Goal: Task Accomplishment & Management: Complete application form

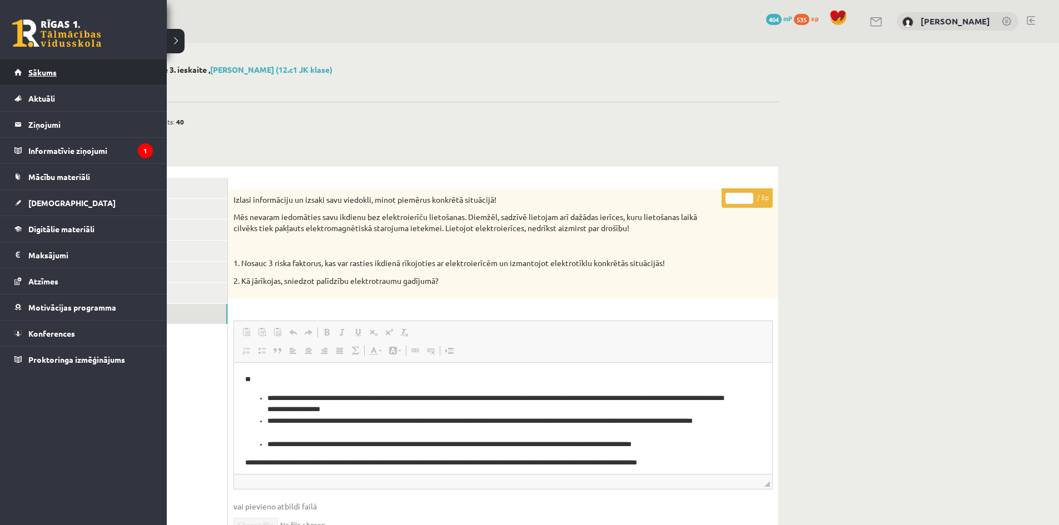
click at [47, 74] on span "Sākums" at bounding box center [42, 72] width 28 height 10
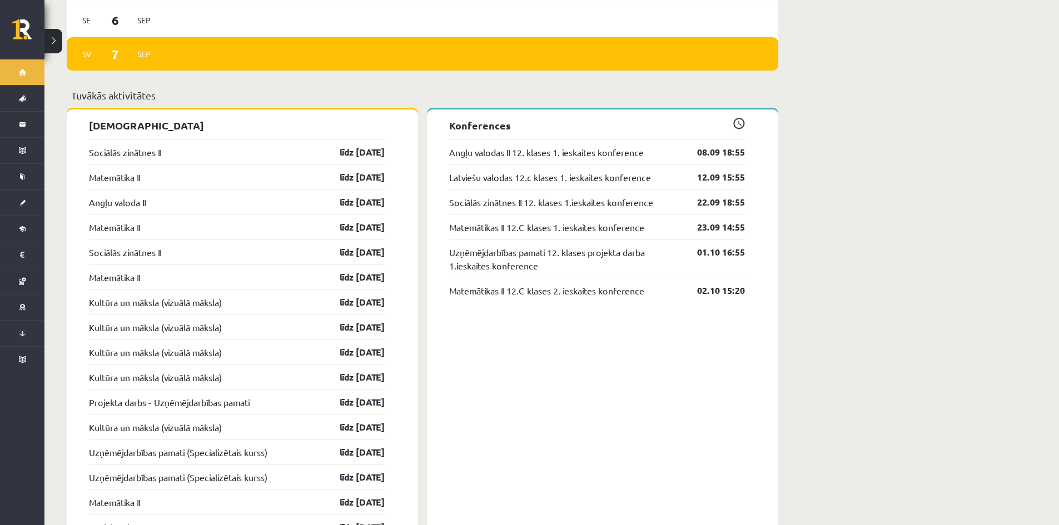
scroll to position [1056, 0]
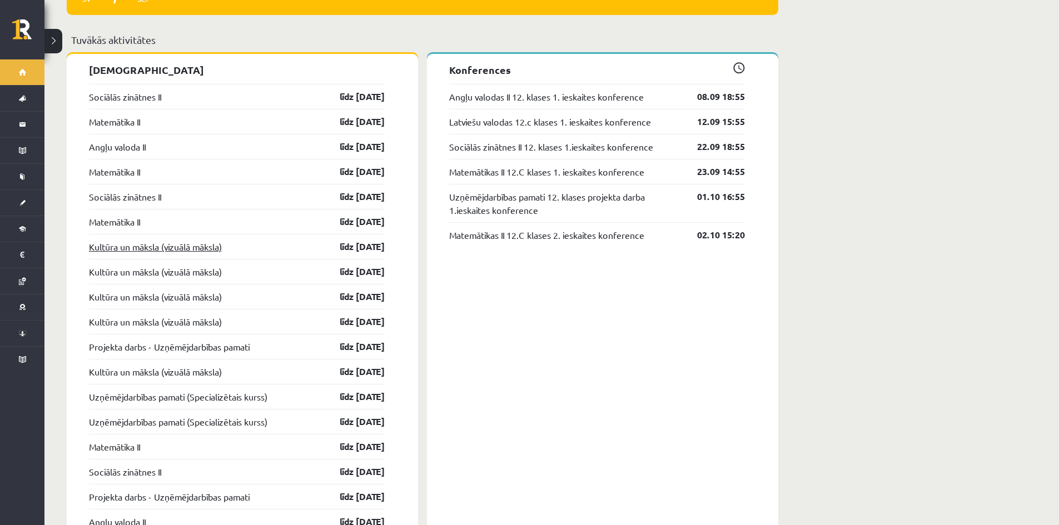
click at [172, 241] on link "Kultūra un māksla (vizuālā māksla)" at bounding box center [155, 246] width 133 height 13
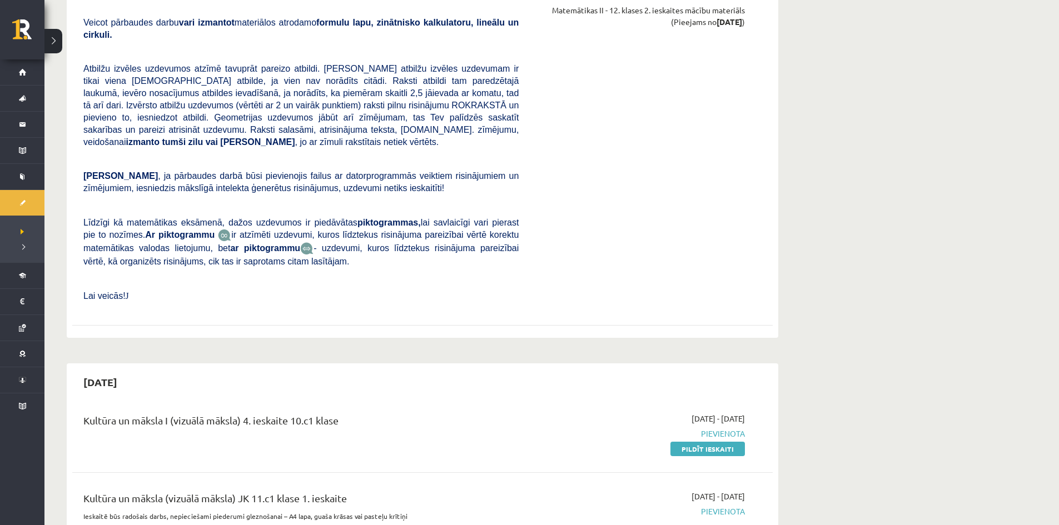
scroll to position [1445, 0]
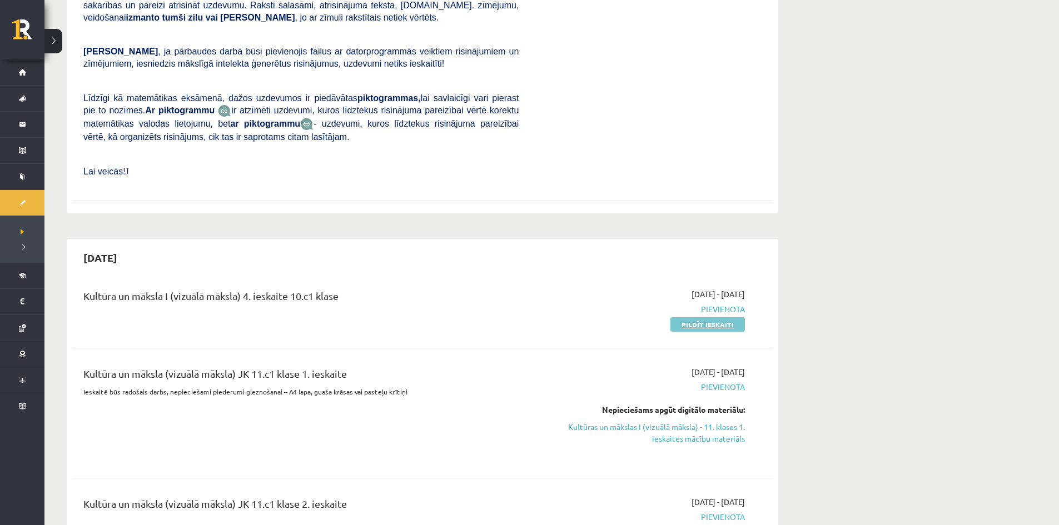
click at [715, 317] on link "Pildīt ieskaiti" at bounding box center [707, 324] width 74 height 14
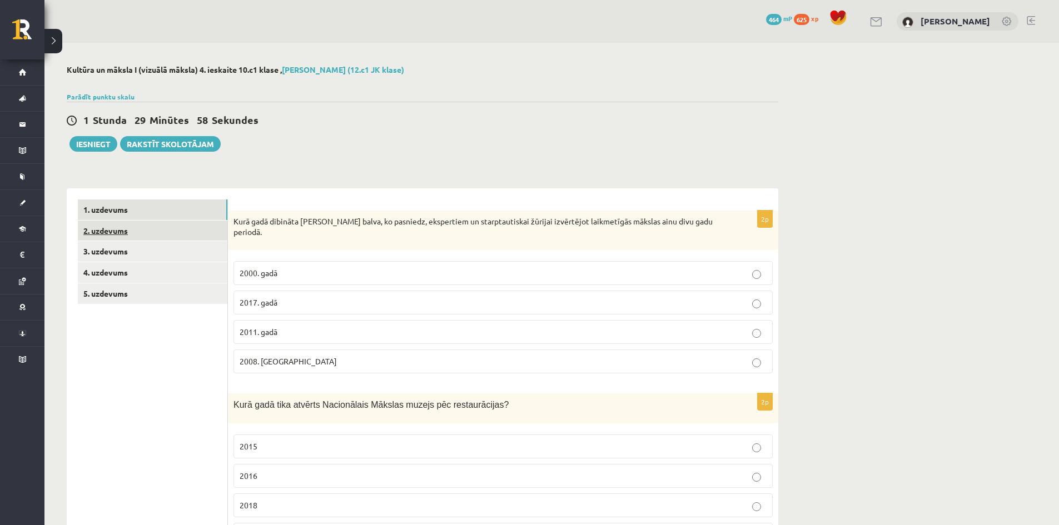
click at [98, 232] on link "2. uzdevums" at bounding box center [153, 231] width 150 height 21
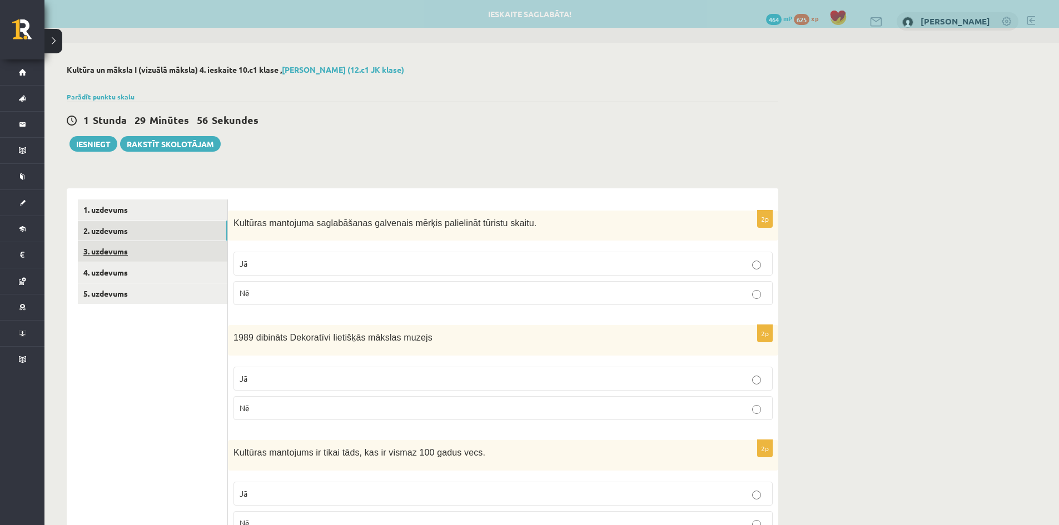
click at [108, 255] on link "3. uzdevums" at bounding box center [153, 251] width 150 height 21
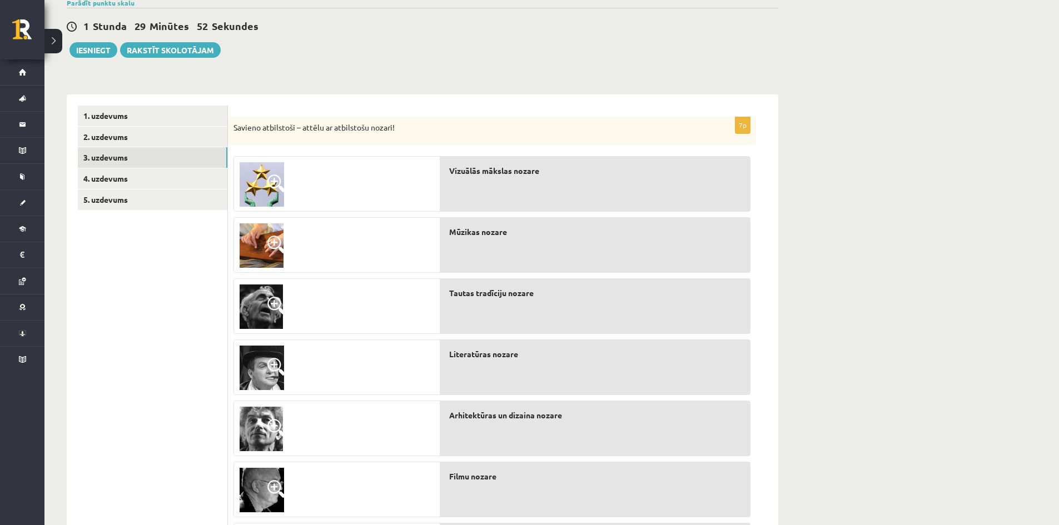
scroll to position [111, 0]
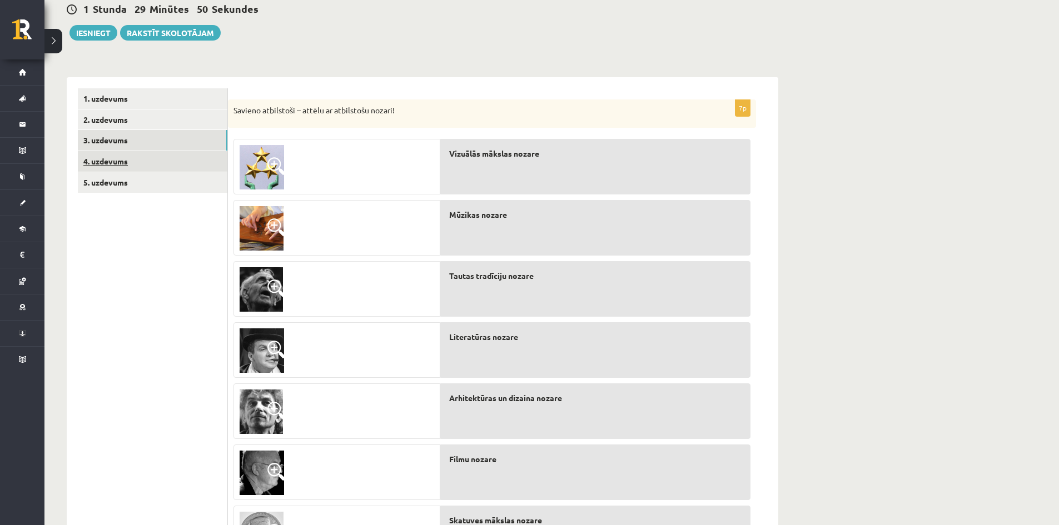
click at [105, 166] on link "4. uzdevums" at bounding box center [153, 161] width 150 height 21
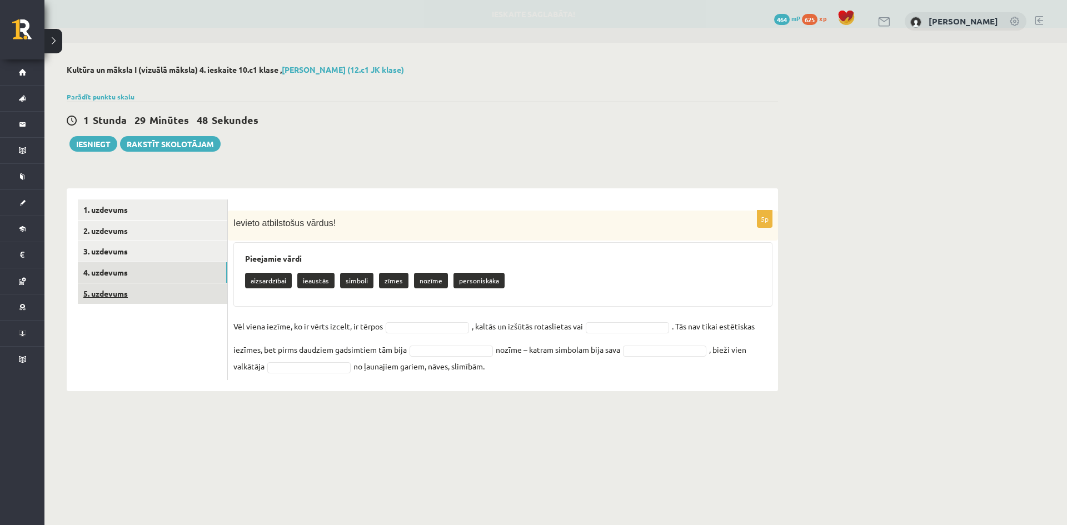
click at [108, 292] on link "5. uzdevums" at bounding box center [153, 294] width 150 height 21
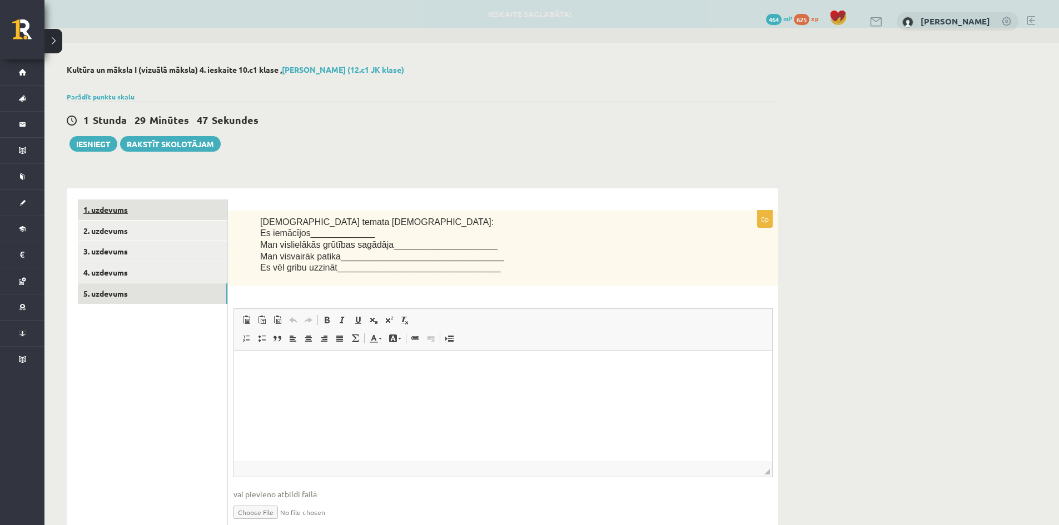
click at [96, 209] on link "1. uzdevums" at bounding box center [153, 210] width 150 height 21
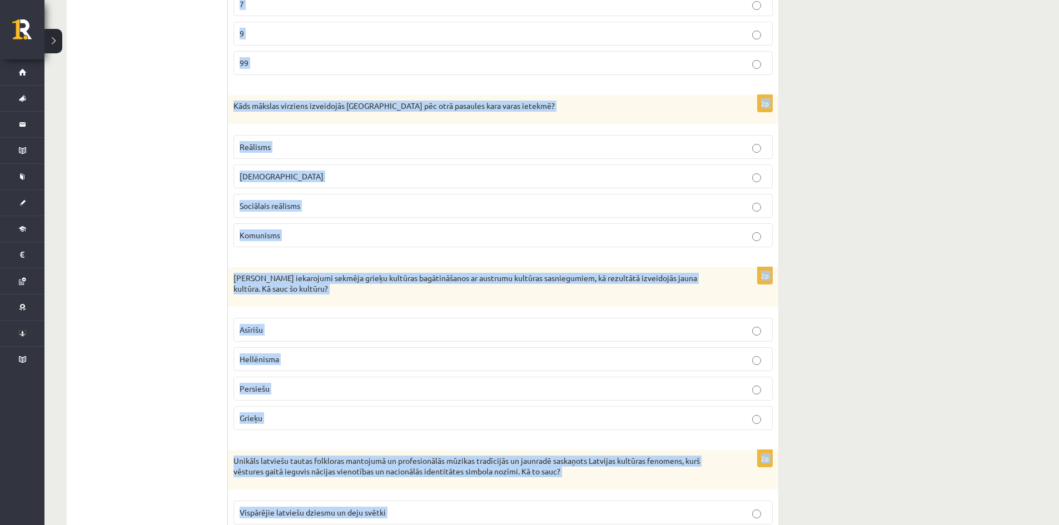
scroll to position [2455, 0]
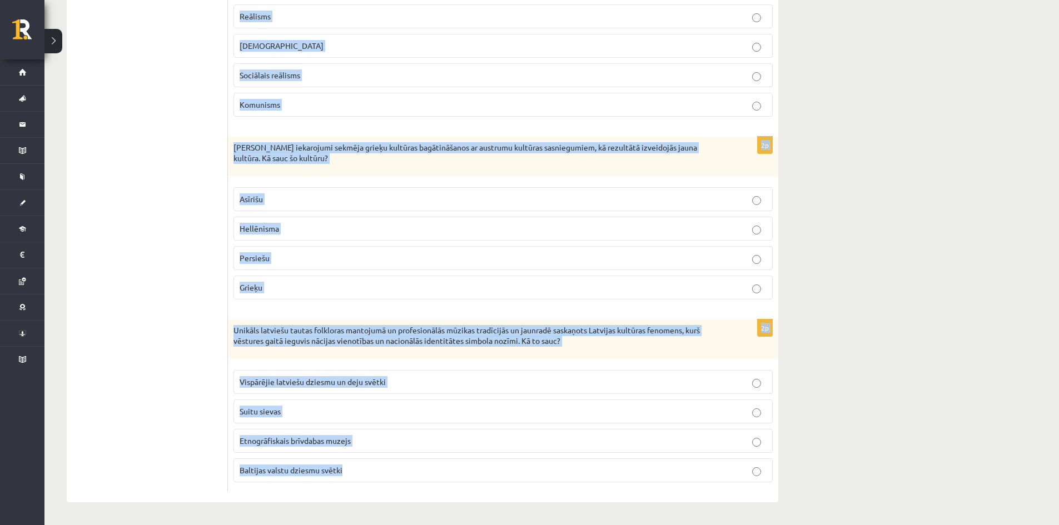
drag, startPoint x: 233, startPoint y: 110, endPoint x: 346, endPoint y: 474, distance: 381.1
copy form "Kurā gadā dibināta Purvīša balva, ko pasniedz, ekspertiem un starptautiskai žūr…"
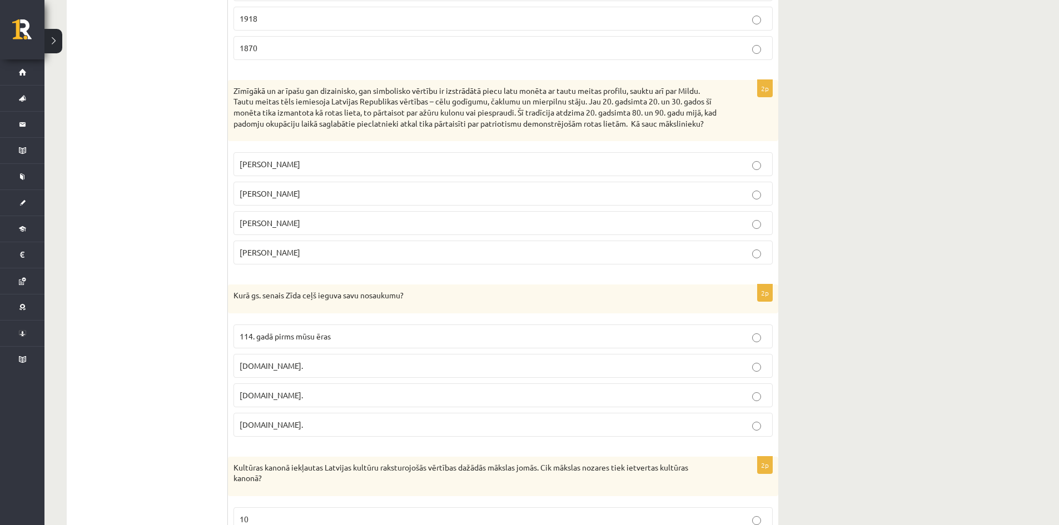
scroll to position [1835, 0]
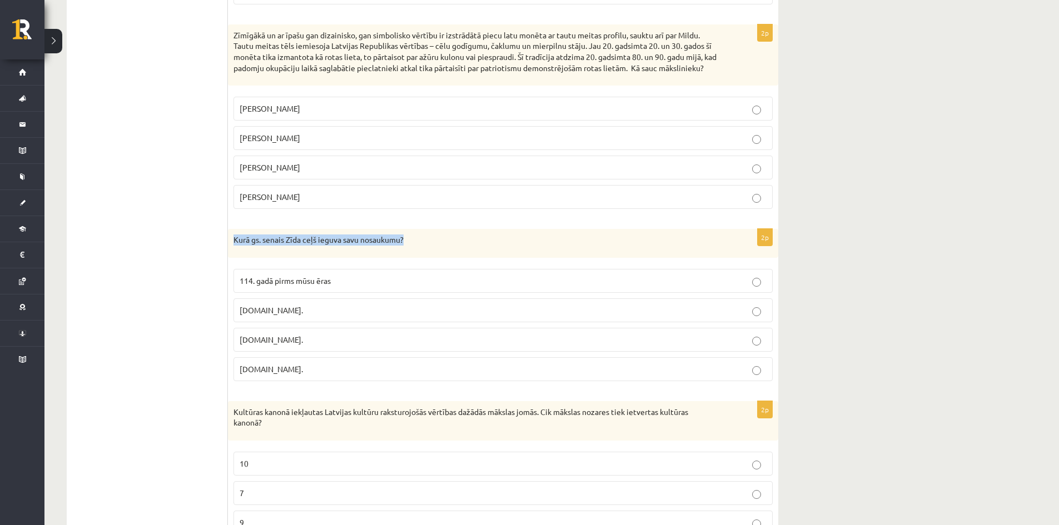
drag, startPoint x: 233, startPoint y: 240, endPoint x: 431, endPoint y: 245, distance: 197.4
click at [431, 245] on p "Kurā gs. senais Zīda ceļš ieguva savu nosaukumu?" at bounding box center [475, 240] width 484 height 11
copy p "Kurā gs. senais Zīda ceļš ieguva savu nosaukumu?"
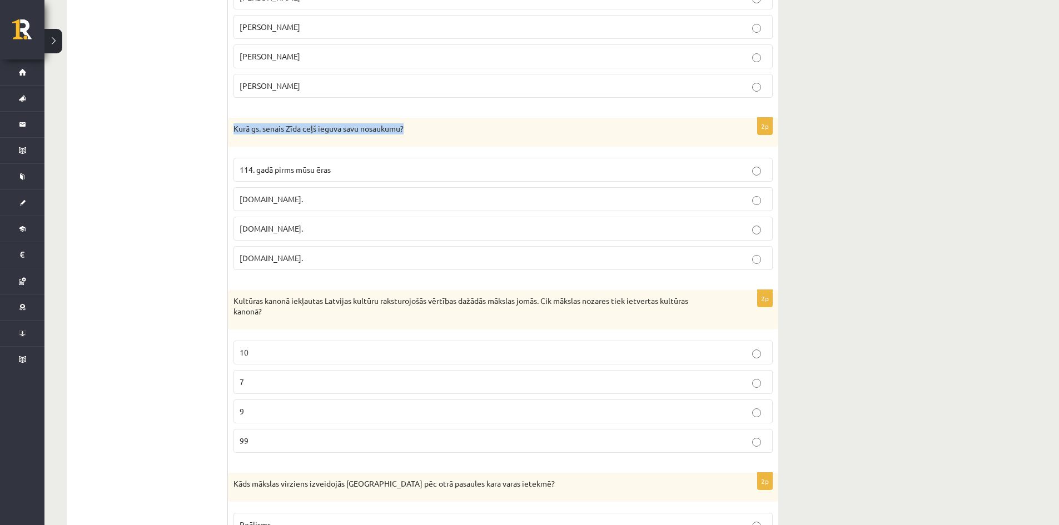
scroll to position [2001, 0]
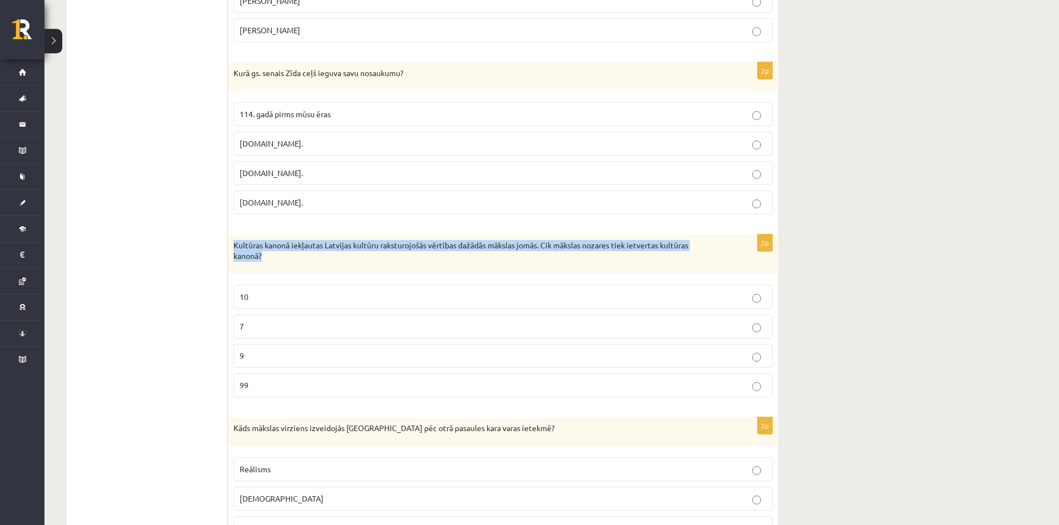
drag, startPoint x: 234, startPoint y: 245, endPoint x: 272, endPoint y: 259, distance: 40.1
click at [272, 259] on p "Kultūras kanonā iekļautas Latvijas kultūru raksturojošās vērtības dažādās māksl…" at bounding box center [475, 251] width 484 height 22
copy p "Kultūras kanonā iekļautas Latvijas kultūru raksturojošās vērtības dažādās māksl…"
click at [326, 269] on div "Kultūras kanonā iekļautas Latvijas kultūru raksturojošās vērtības dažādās māksl…" at bounding box center [503, 254] width 550 height 39
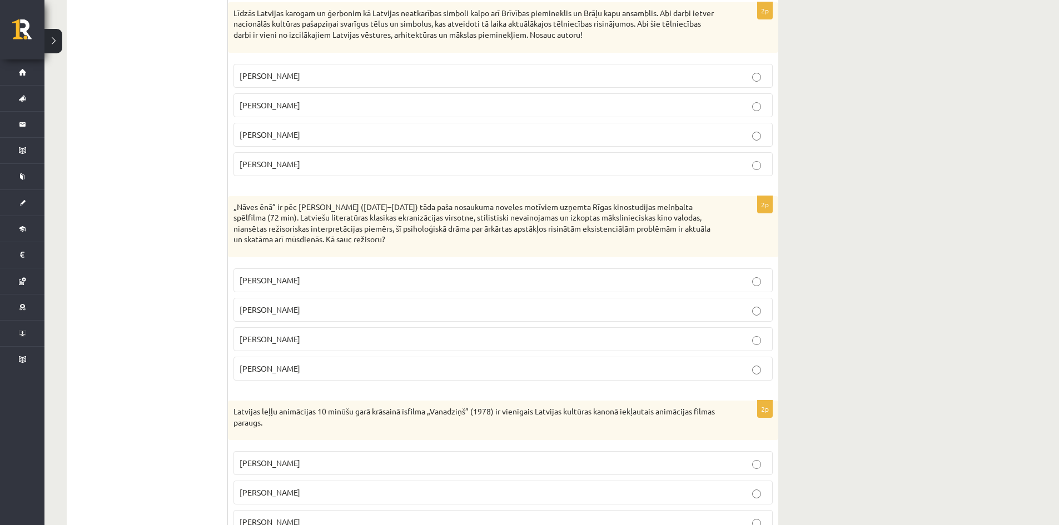
scroll to position [1121, 0]
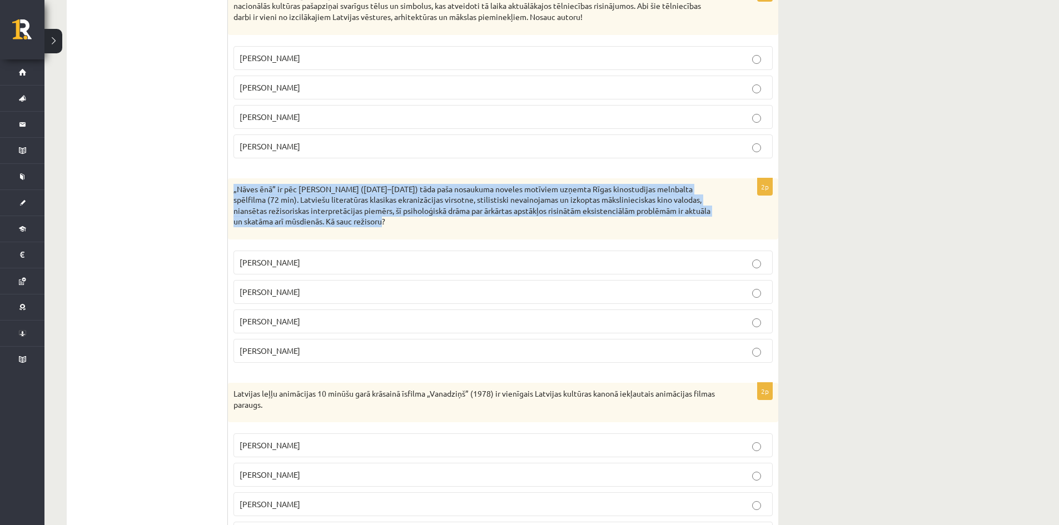
drag, startPoint x: 235, startPoint y: 177, endPoint x: 401, endPoint y: 218, distance: 171.8
click at [401, 221] on div "„Nāves ēnā” ir pēc Rūdolfa Blaumaņa (1862–1908) tāda paša nosaukuma noveles mot…" at bounding box center [503, 208] width 550 height 61
copy p "„Nāves ēnā” ir pēc Rūdolfa Blaumaņa (1862–1908) tāda paša nosaukuma noveles mot…"
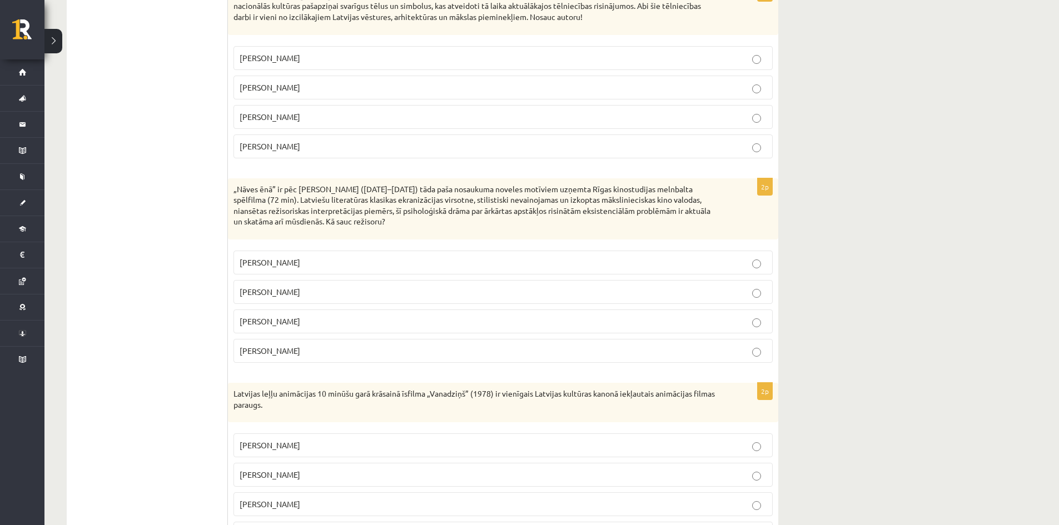
click at [189, 269] on ul "1. uzdevums 2. uzdevums 3. uzdevums 4. uzdevums 5. uzdevums" at bounding box center [153, 452] width 150 height 2746
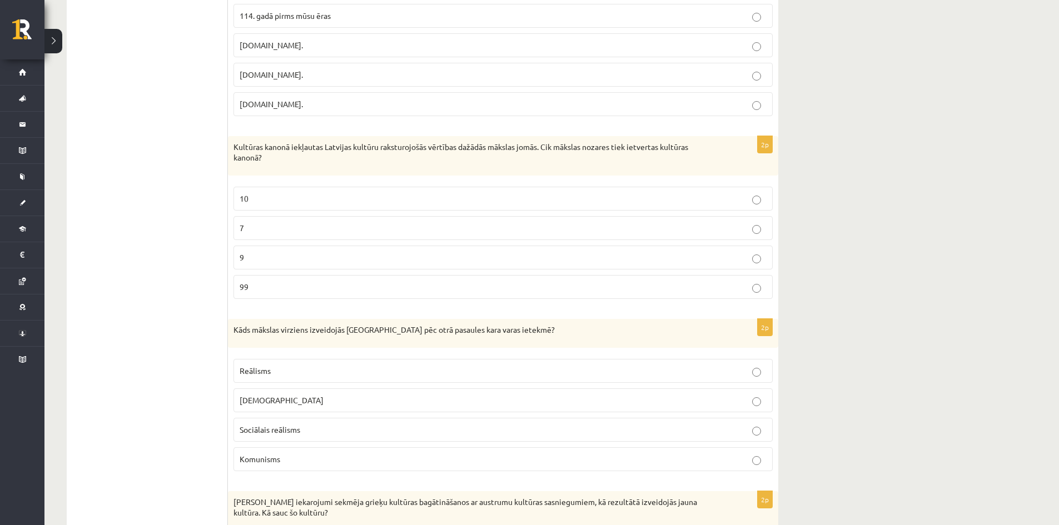
scroll to position [2121, 0]
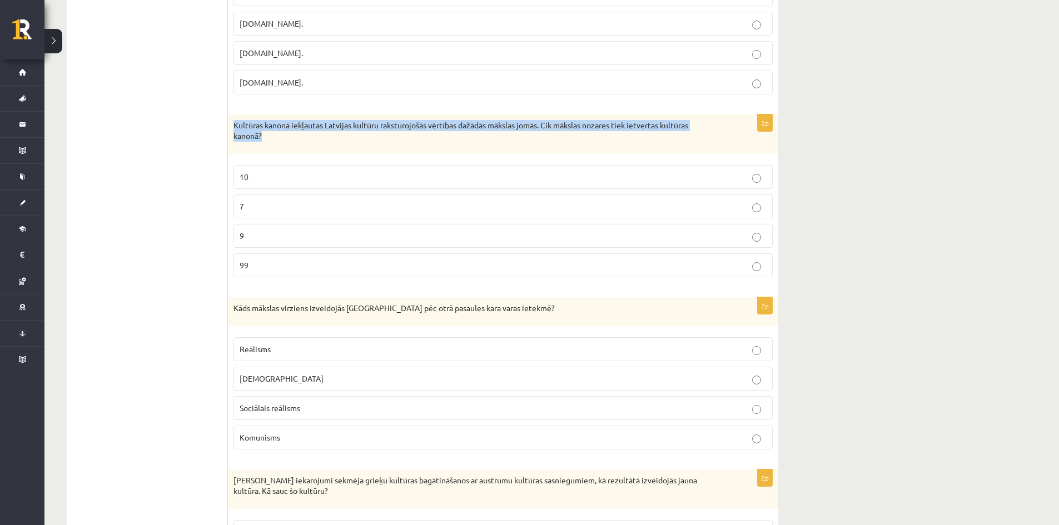
drag, startPoint x: 232, startPoint y: 125, endPoint x: 268, endPoint y: 137, distance: 37.6
click at [268, 137] on div "Kultūras kanonā iekļautas Latvijas kultūru raksturojošās vērtības dažādās māksl…" at bounding box center [503, 134] width 550 height 39
copy p "Kultūras kanonā iekļautas Latvijas kultūru raksturojošās vērtības dažādās māksl…"
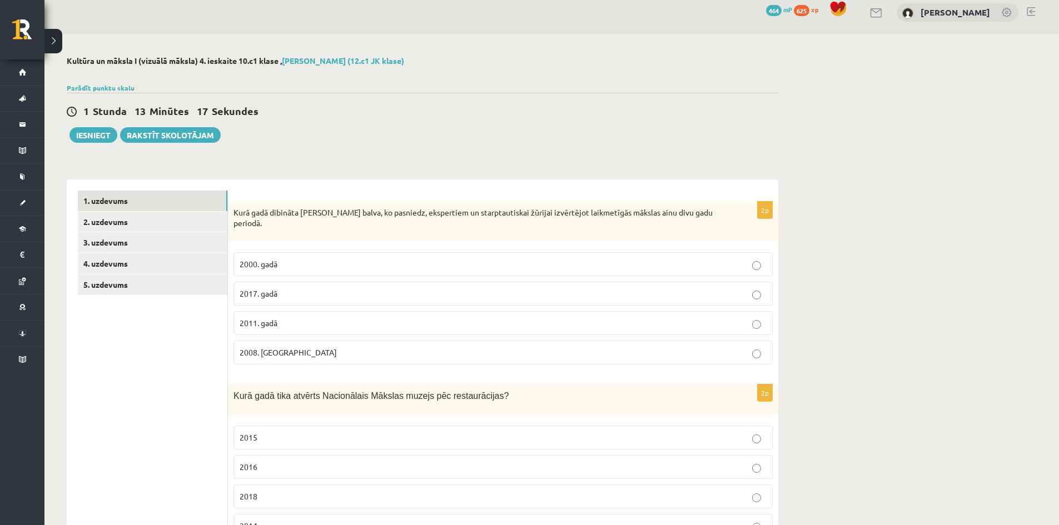
scroll to position [0, 0]
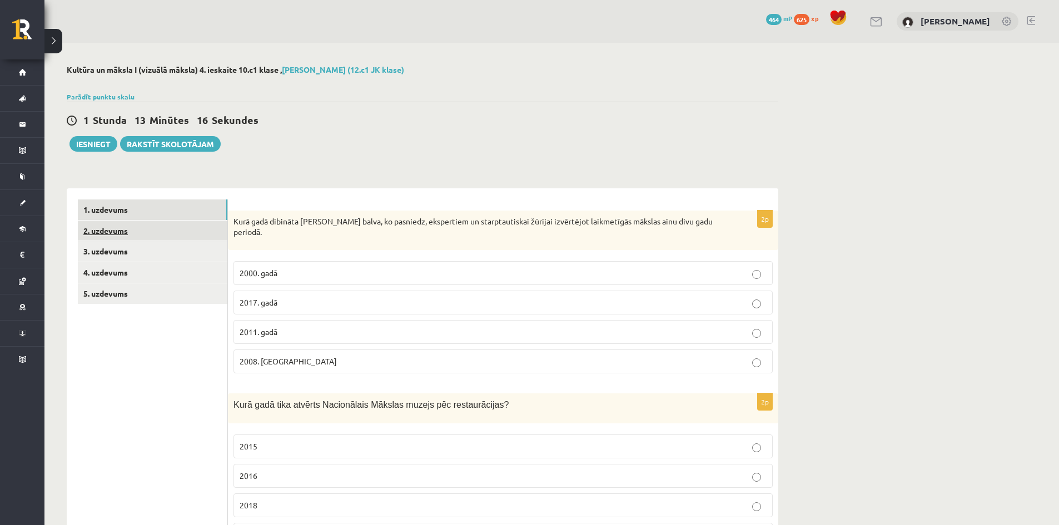
click at [93, 234] on link "2. uzdevums" at bounding box center [153, 231] width 150 height 21
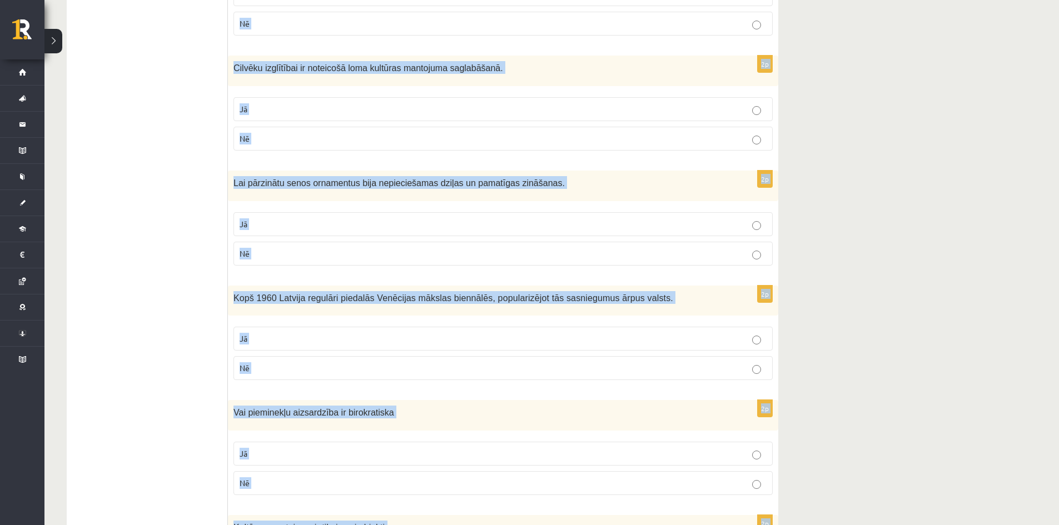
scroll to position [2031, 0]
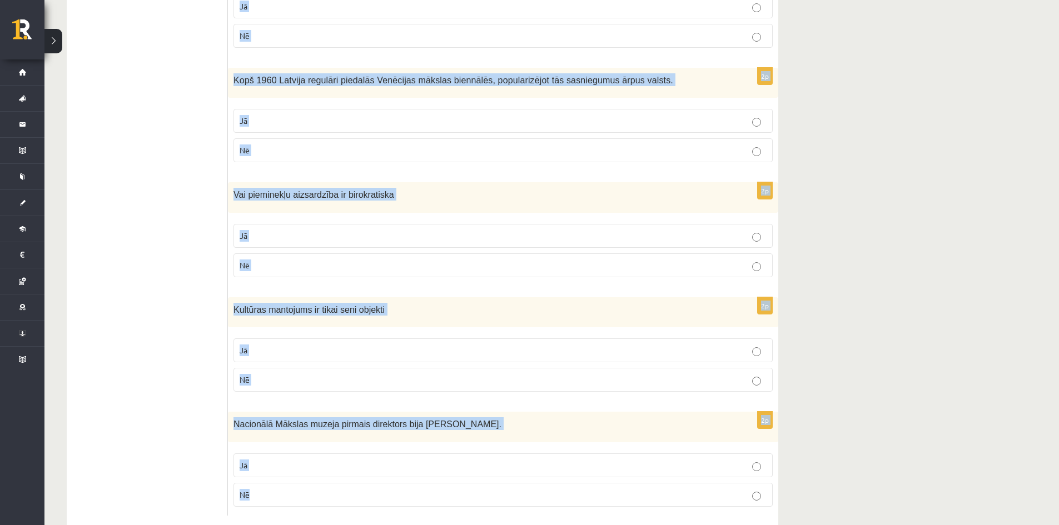
drag, startPoint x: 235, startPoint y: 58, endPoint x: 252, endPoint y: 477, distance: 419.5
copy form "Kultūras mantojuma saglabāšanas galvenais mērķis palielināt tūristu skaitu. Jā …"
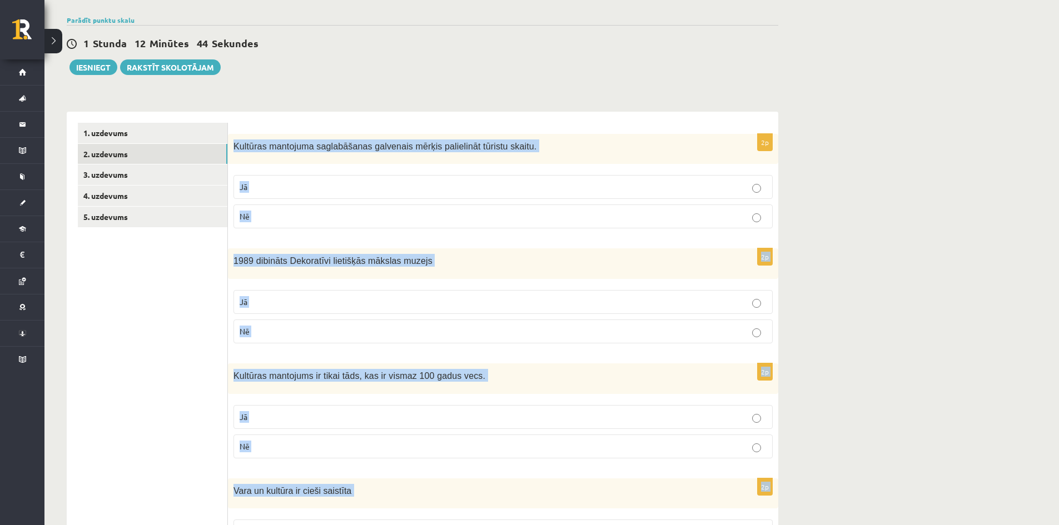
scroll to position [0, 0]
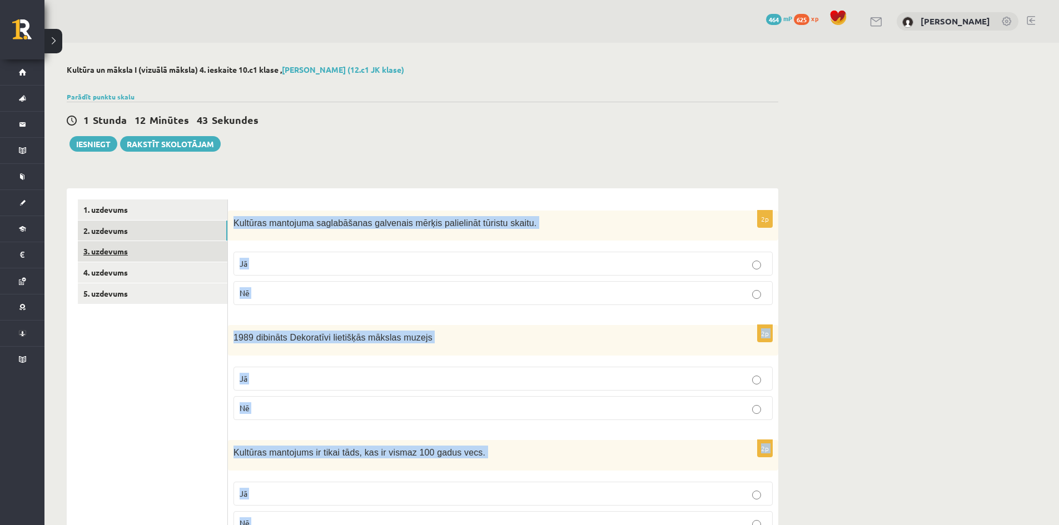
click at [109, 256] on link "3. uzdevums" at bounding box center [153, 251] width 150 height 21
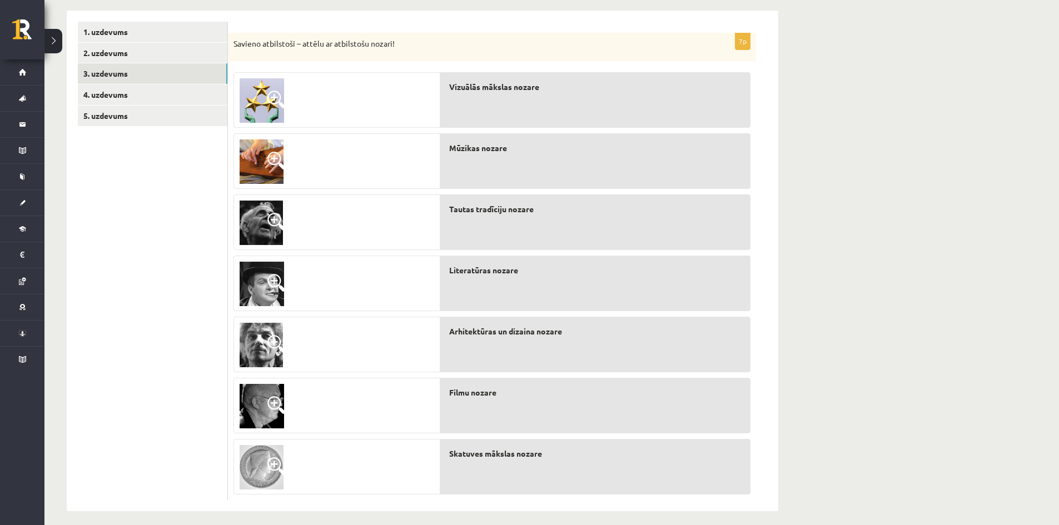
scroll to position [187, 0]
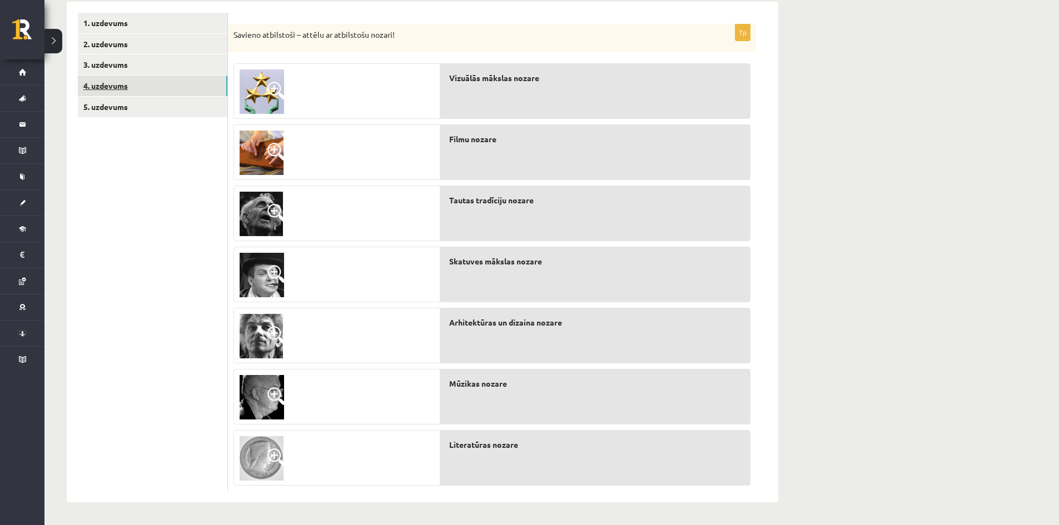
click at [117, 86] on link "4. uzdevums" at bounding box center [153, 86] width 150 height 21
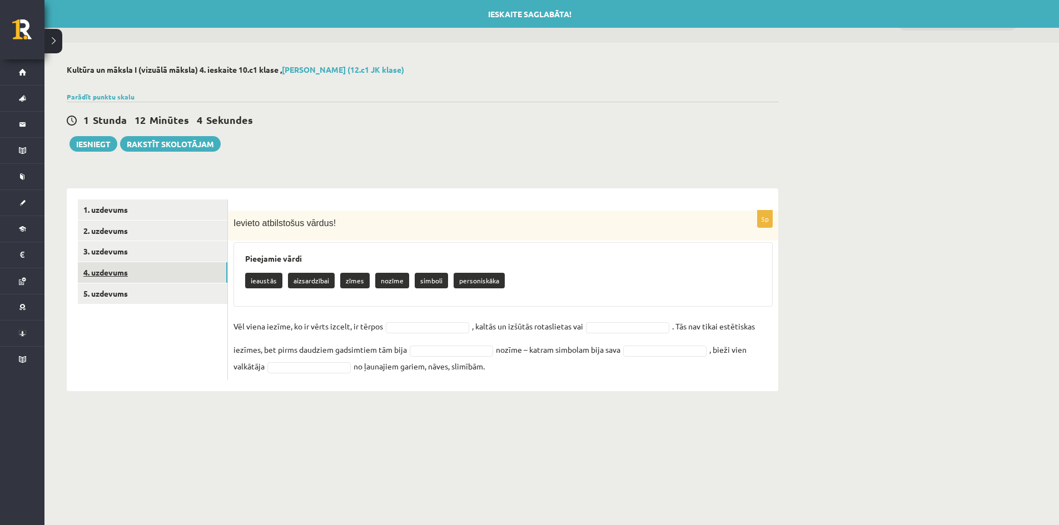
scroll to position [0, 0]
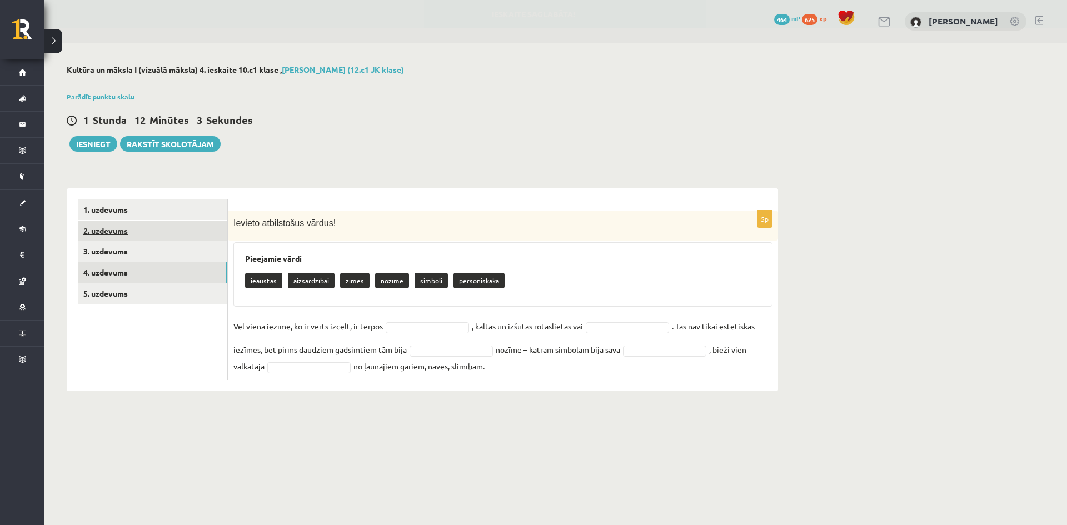
click at [108, 232] on link "2. uzdevums" at bounding box center [153, 231] width 150 height 21
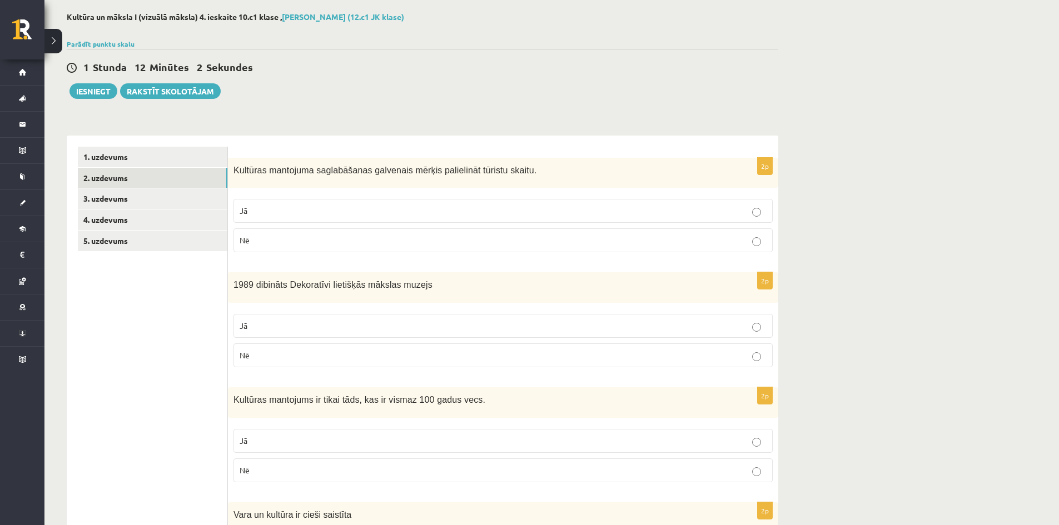
scroll to position [56, 0]
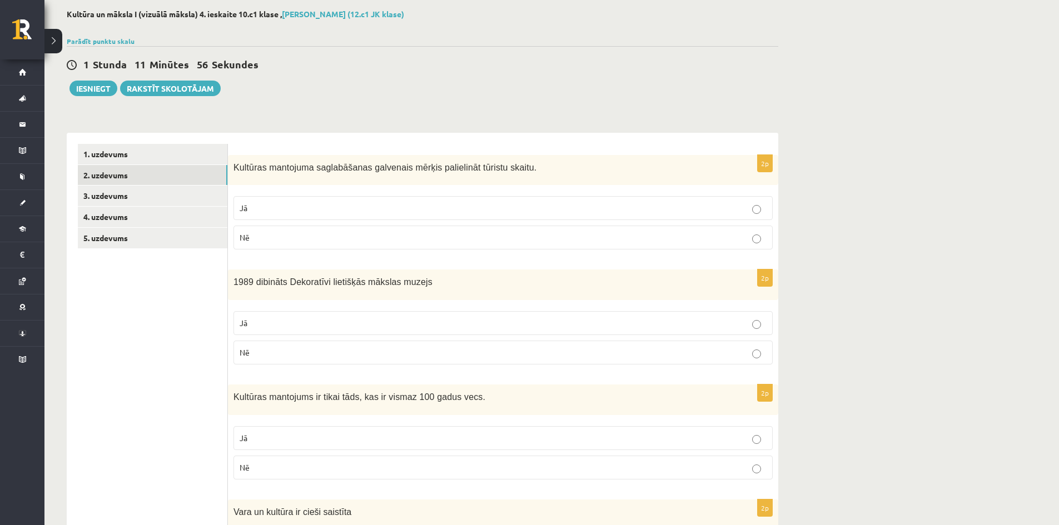
click at [764, 241] on p "Nē" at bounding box center [503, 238] width 527 height 12
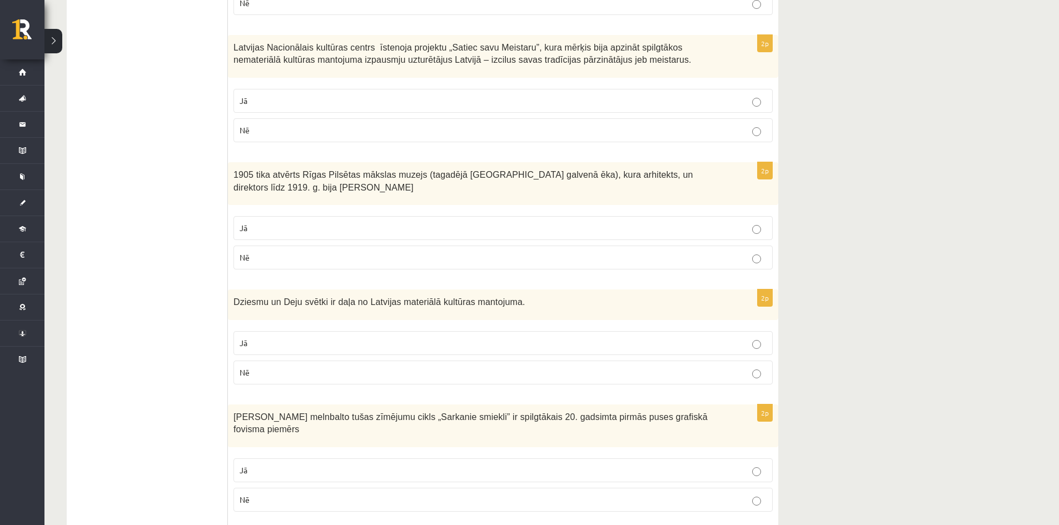
scroll to position [1223, 0]
click at [761, 366] on p "Nē" at bounding box center [503, 372] width 527 height 12
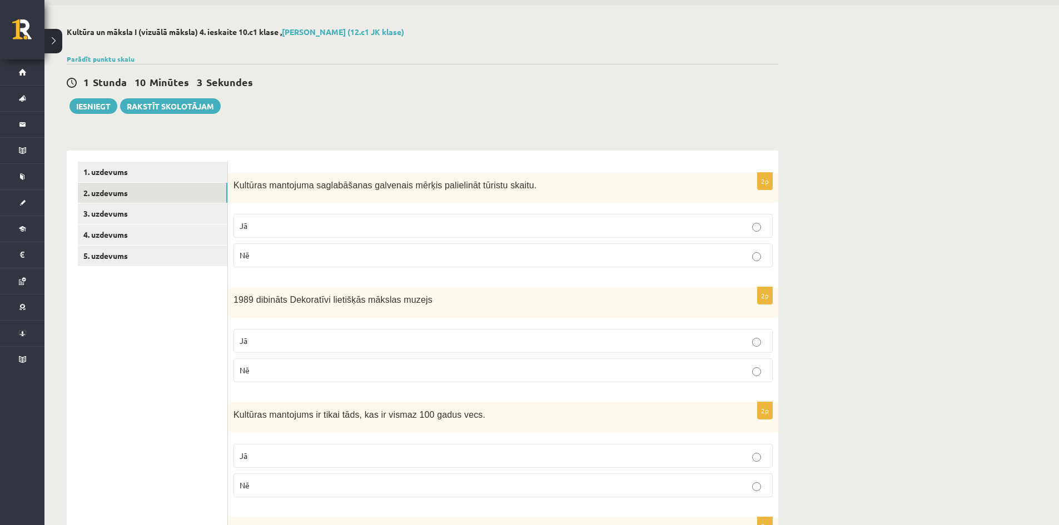
scroll to position [29, 0]
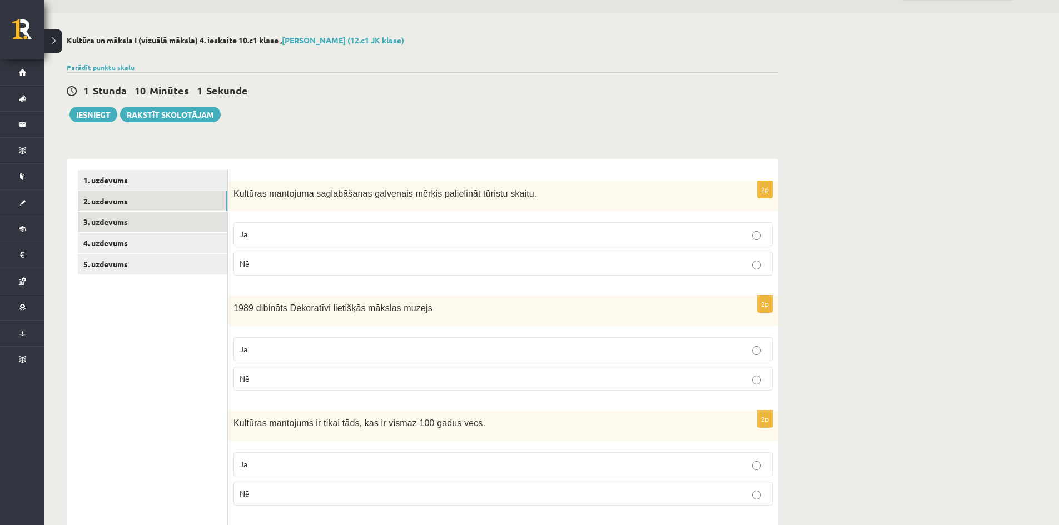
click at [99, 226] on link "3. uzdevums" at bounding box center [153, 222] width 150 height 21
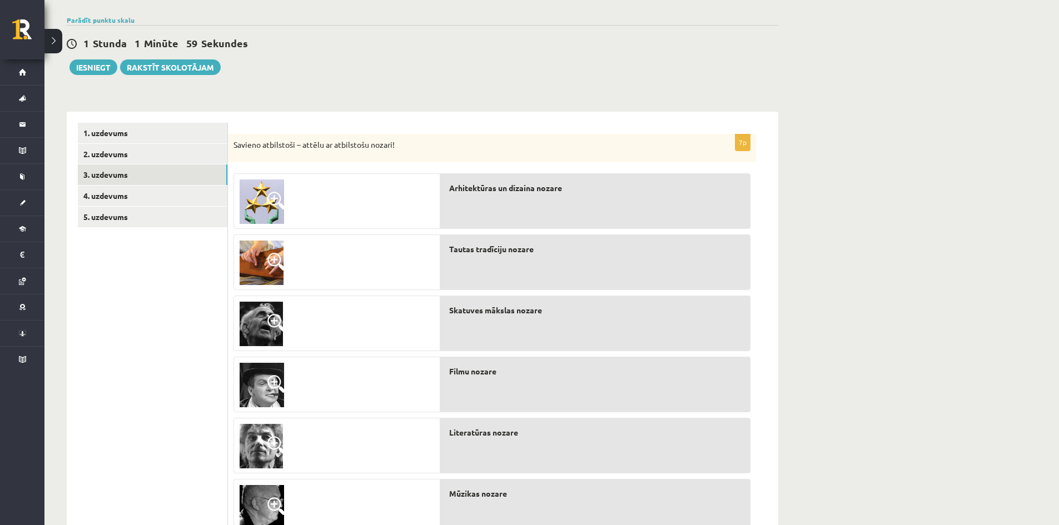
scroll to position [76, 0]
click at [110, 175] on link "3. uzdevums" at bounding box center [153, 175] width 150 height 21
click at [110, 196] on link "4. uzdevums" at bounding box center [153, 196] width 150 height 21
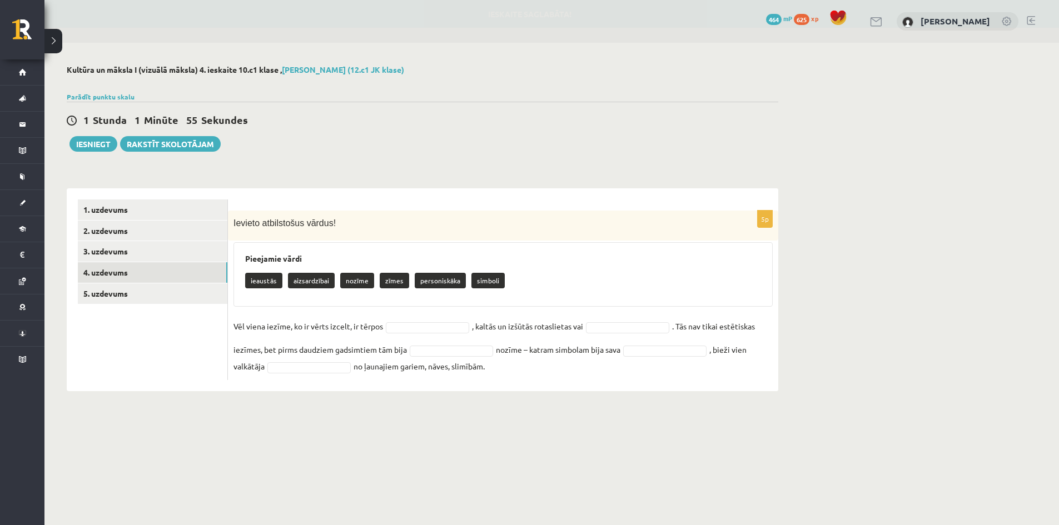
scroll to position [0, 0]
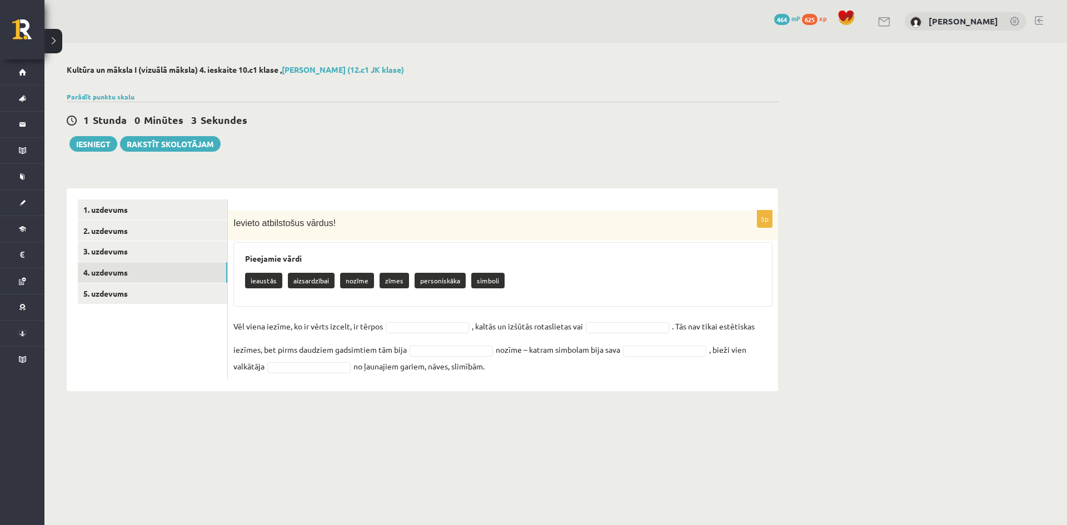
drag, startPoint x: 233, startPoint y: 327, endPoint x: 495, endPoint y: 378, distance: 266.8
click at [495, 378] on div "5p Ievieto atbilstošus vārdus! Pieejamie vārdi ieaustās aizsardzībai nozīme zīm…" at bounding box center [503, 296] width 550 height 170
copy fieldset "Vēl viena iezīme, ko ir vērts izcelt, ir tērpos , kaltās un izšūtās rotaslietas…"
click at [351, 258] on h3 "Pieejamie vārdi" at bounding box center [503, 258] width 516 height 9
drag, startPoint x: 234, startPoint y: 325, endPoint x: 494, endPoint y: 371, distance: 263.6
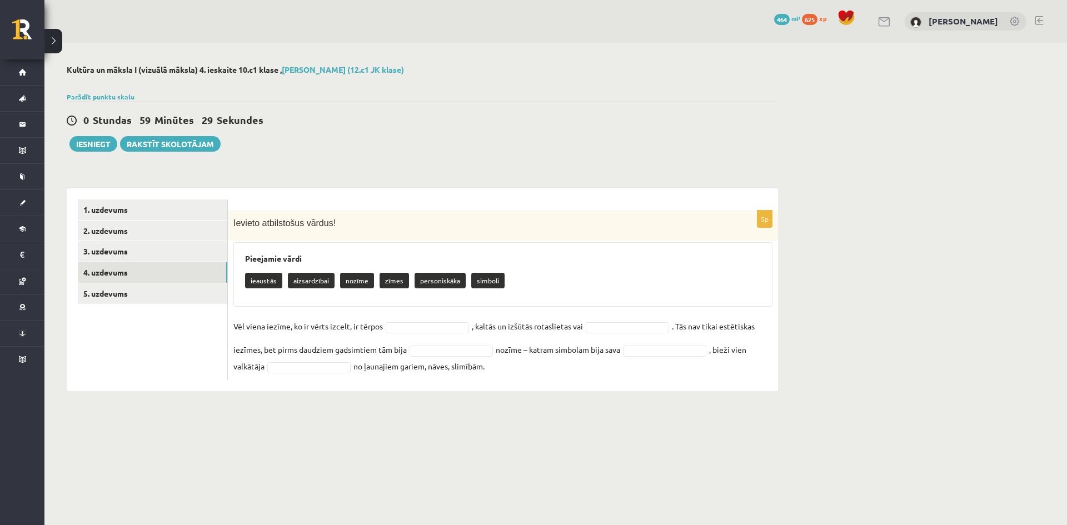
click at [494, 371] on fieldset "Vēl viena iezīme, ko ir vērts izcelt, ir tērpos , kaltās un izšūtās rotaslietas…" at bounding box center [502, 346] width 539 height 57
copy fieldset "Vēl viena iezīme, ko ir vērts izcelt, ir tērpos , kaltās un izšūtās rotaslietas…"
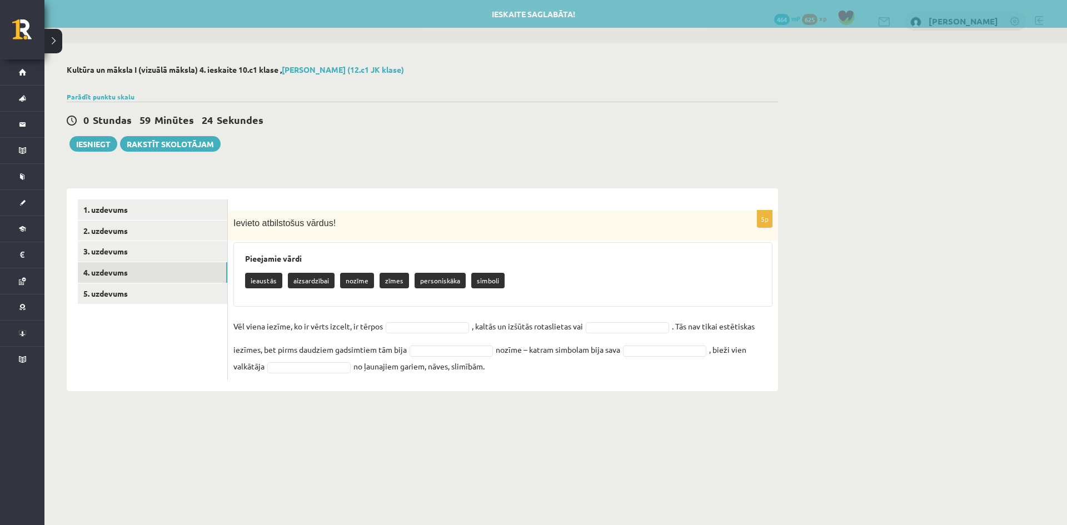
drag, startPoint x: 250, startPoint y: 277, endPoint x: 585, endPoint y: 372, distance: 348.3
click at [585, 372] on div "5p Ievieto atbilstošus vārdus! Pieejamie vārdi ieaustās aizsardzībai nozīme zīm…" at bounding box center [503, 296] width 550 height 170
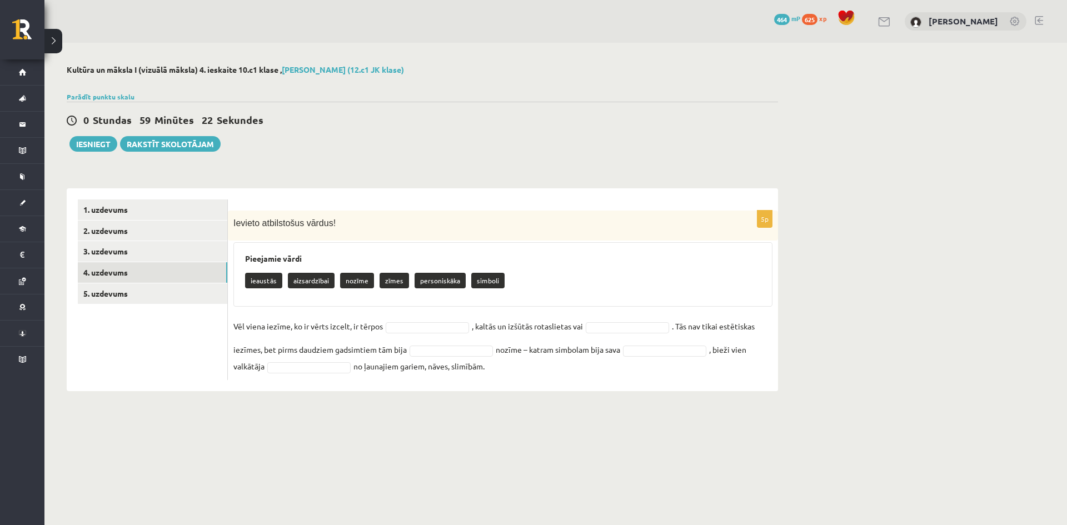
copy div "ieaustās aizsardzībai nozīme zīmes personiskāka simboli Vēl viena iezīme, ko ir…"
click at [429, 172] on div "Kultūra un māksla I (vizuālā māksla) 4. ieskaite 10.c1 klase , Loreta Krūmiņa (…" at bounding box center [422, 228] width 756 height 371
click at [254, 282] on p "ieaustās" at bounding box center [263, 281] width 37 height 16
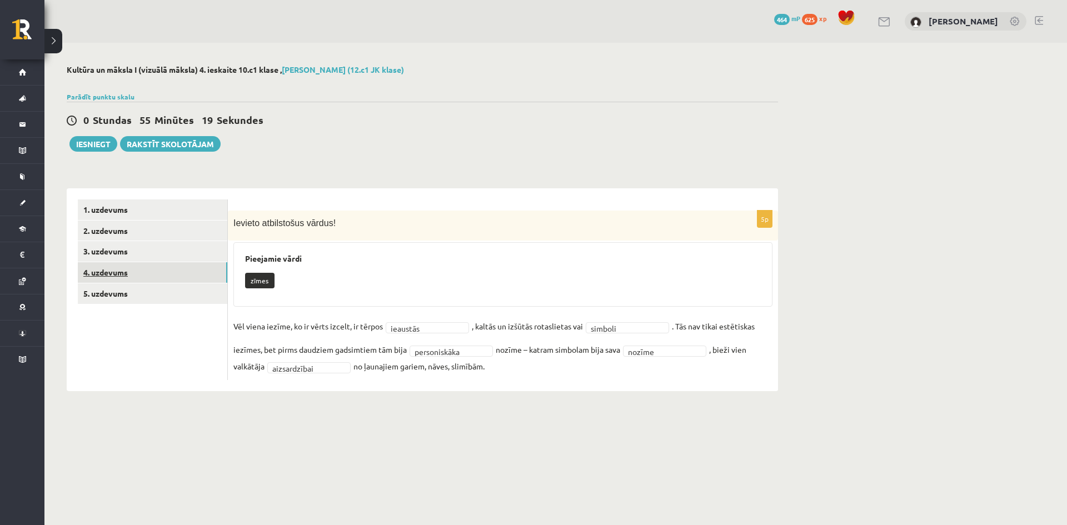
click at [101, 271] on link "4. uzdevums" at bounding box center [153, 272] width 150 height 21
click at [108, 295] on link "5. uzdevums" at bounding box center [153, 294] width 150 height 21
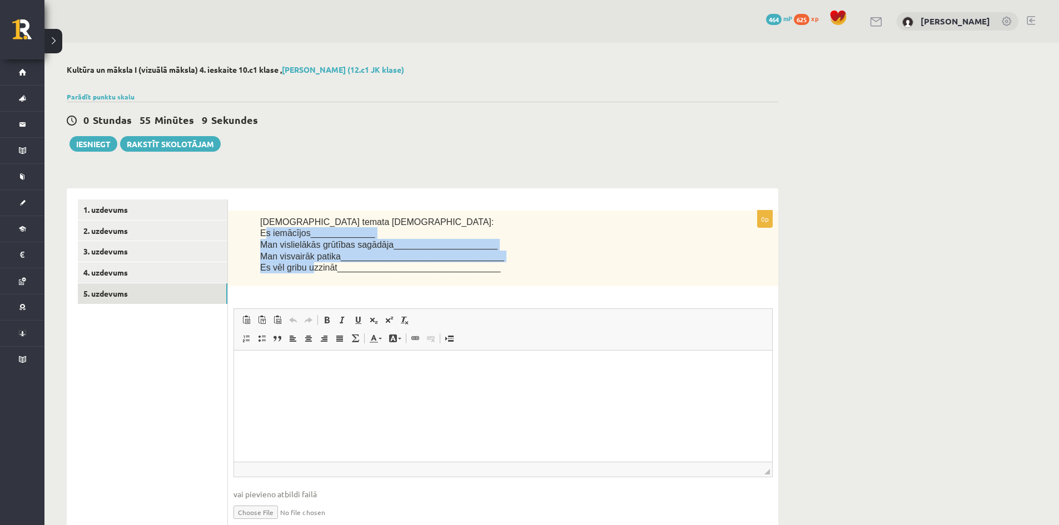
drag, startPoint x: 262, startPoint y: 236, endPoint x: 306, endPoint y: 275, distance: 58.7
click at [306, 275] on div "Šī temata ietvaros: Es iemācījos_____________ Man vislielākās grūtības sagādāja…" at bounding box center [503, 249] width 550 height 76
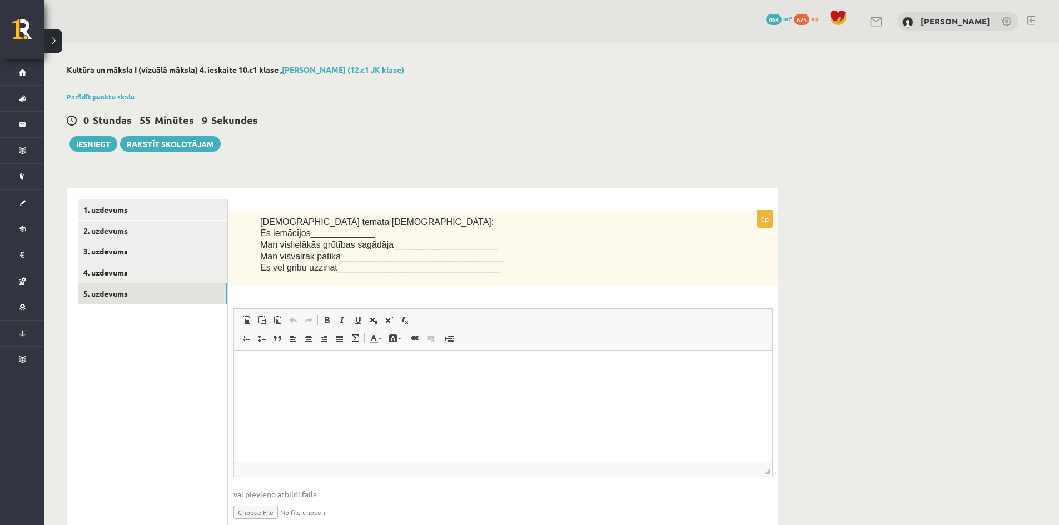
click at [316, 275] on div "Šī temata ietvaros: Es iemācījos_____________ Man vislielākās grūtības sagādāja…" at bounding box center [503, 249] width 550 height 76
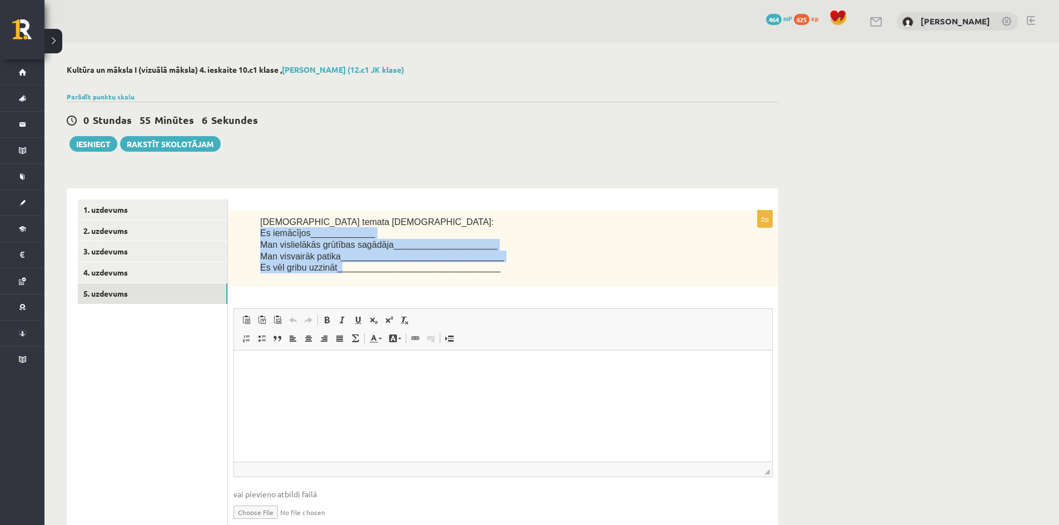
drag, startPoint x: 260, startPoint y: 233, endPoint x: 331, endPoint y: 272, distance: 81.1
click at [331, 272] on div "Šī temata ietvaros: Es iemācījos_____________ Man vislielākās grūtības sagādāja…" at bounding box center [503, 249] width 550 height 76
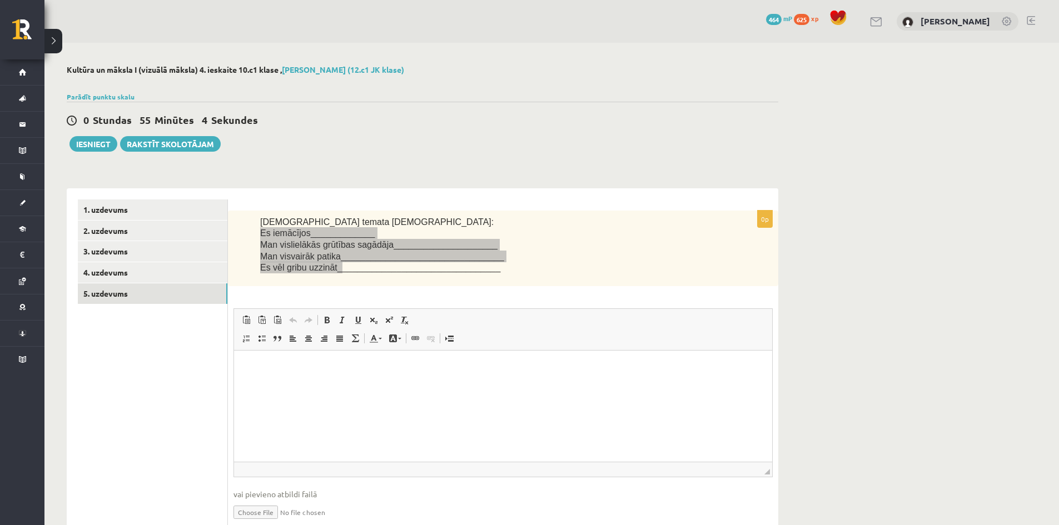
click at [300, 372] on p "Bagātinātā teksta redaktors, wiswyg-editor-user-answer-47024748922760" at bounding box center [503, 368] width 516 height 12
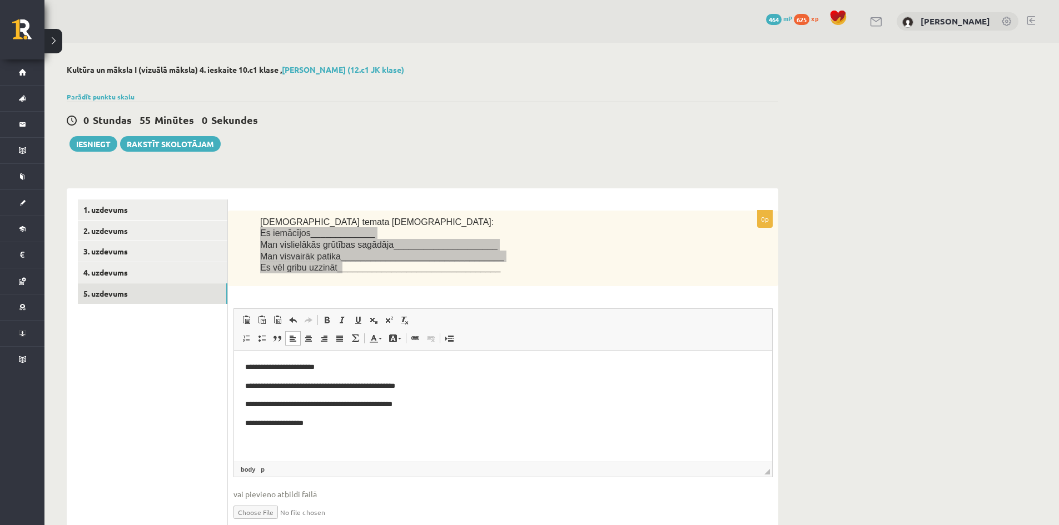
drag, startPoint x: 339, startPoint y: 367, endPoint x: 357, endPoint y: 384, distance: 25.2
click at [339, 367] on p "**********" at bounding box center [503, 368] width 516 height 12
drag, startPoint x: 458, startPoint y: 431, endPoint x: 450, endPoint y: 407, distance: 25.1
click at [458, 429] on html "**********" at bounding box center [503, 396] width 538 height 90
click at [442, 384] on p "**********" at bounding box center [503, 387] width 516 height 12
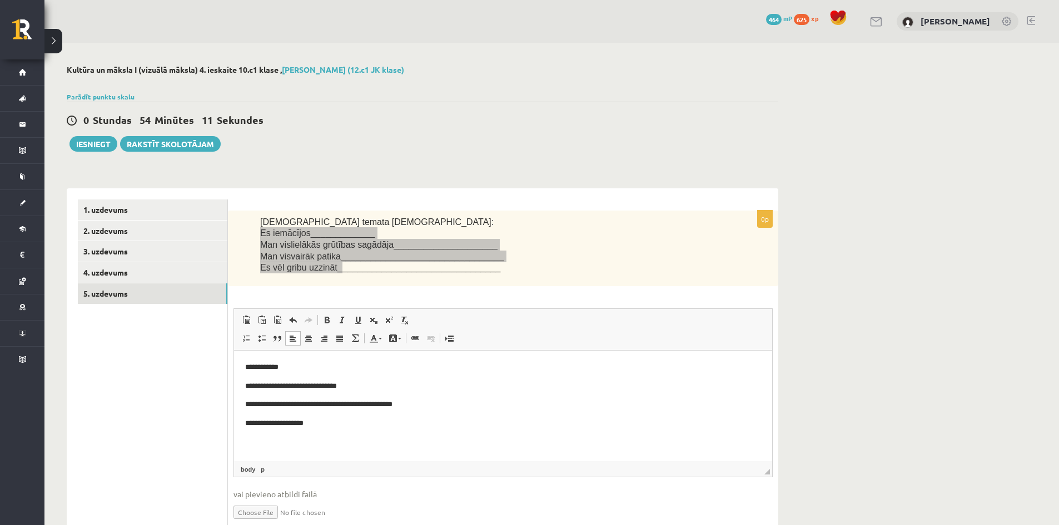
click at [449, 410] on p "**********" at bounding box center [503, 405] width 516 height 12
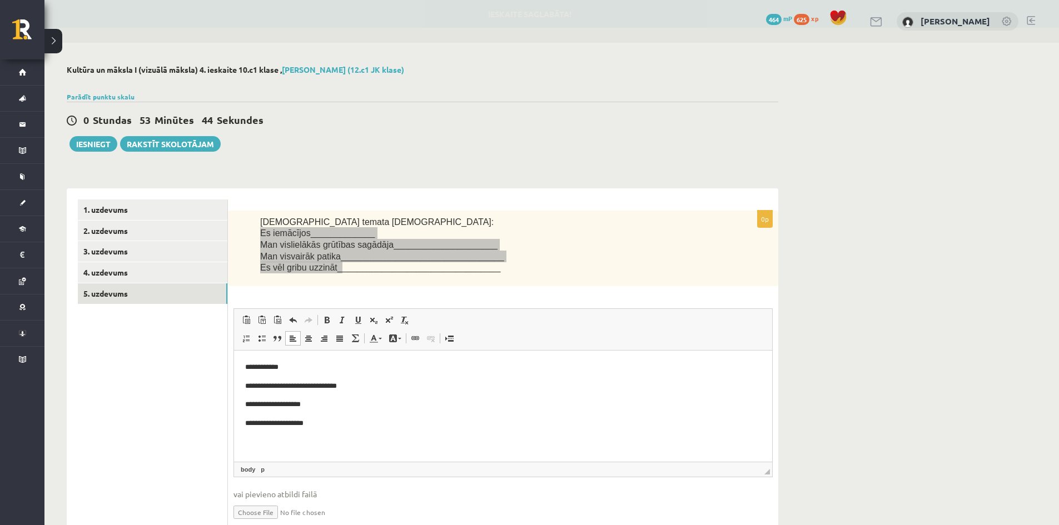
click at [312, 438] on html "**********" at bounding box center [503, 396] width 538 height 90
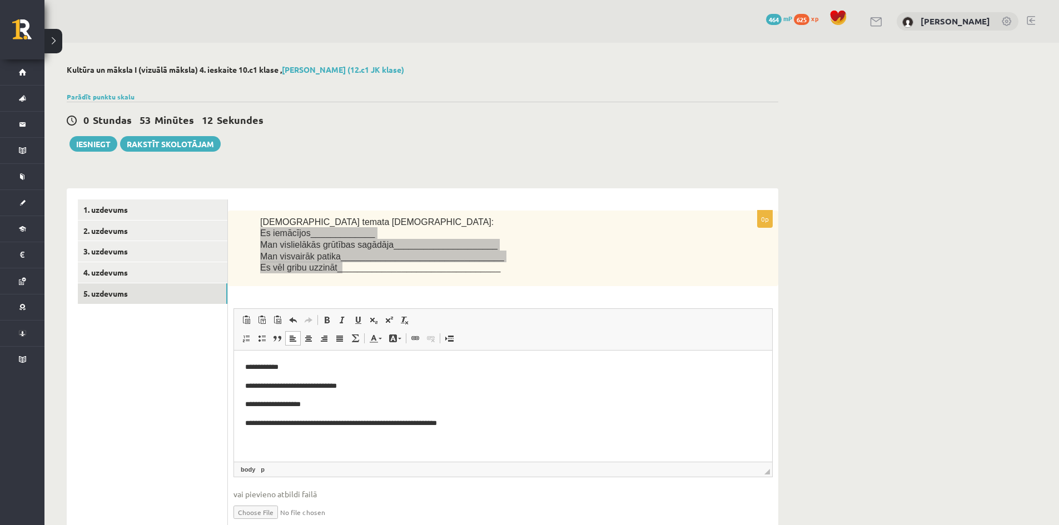
drag, startPoint x: 426, startPoint y: 419, endPoint x: 433, endPoint y: 429, distance: 12.2
click at [426, 419] on p "**********" at bounding box center [503, 424] width 516 height 12
click at [321, 402] on p "**********" at bounding box center [503, 405] width 516 height 12
drag, startPoint x: 291, startPoint y: 361, endPoint x: 294, endPoint y: 367, distance: 6.2
click at [291, 362] on p "**********" at bounding box center [503, 368] width 516 height 12
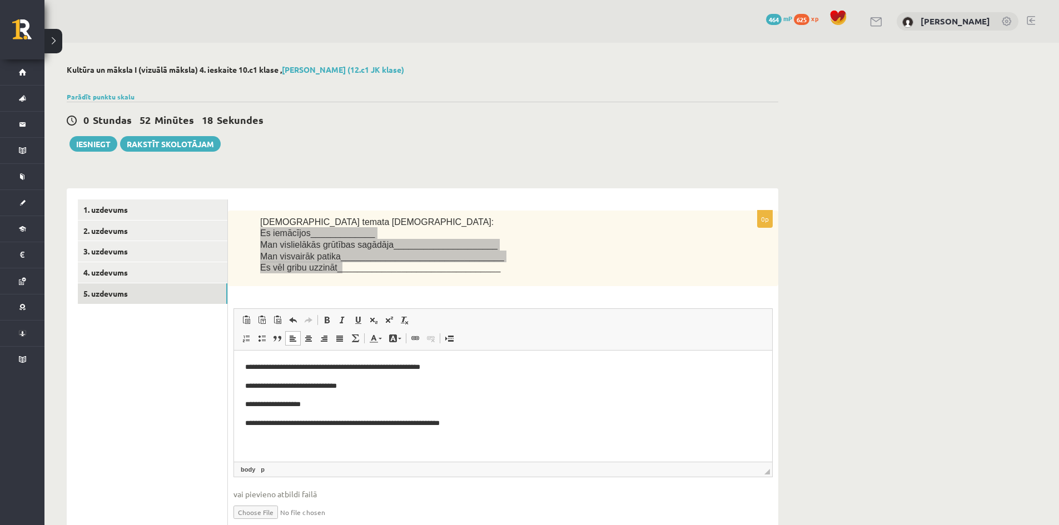
click at [359, 384] on p "**********" at bounding box center [503, 387] width 516 height 12
click at [332, 405] on p "**********" at bounding box center [503, 405] width 516 height 12
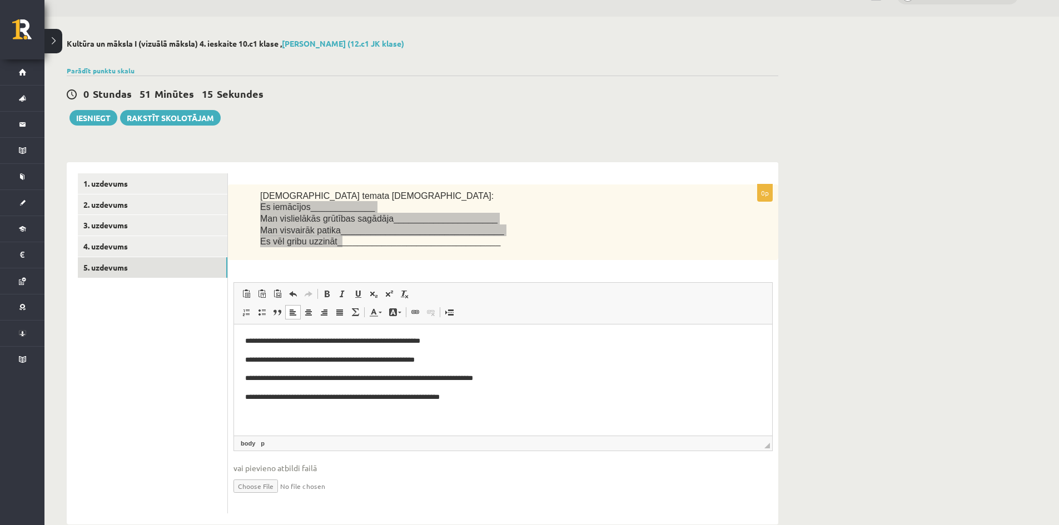
scroll to position [49, 0]
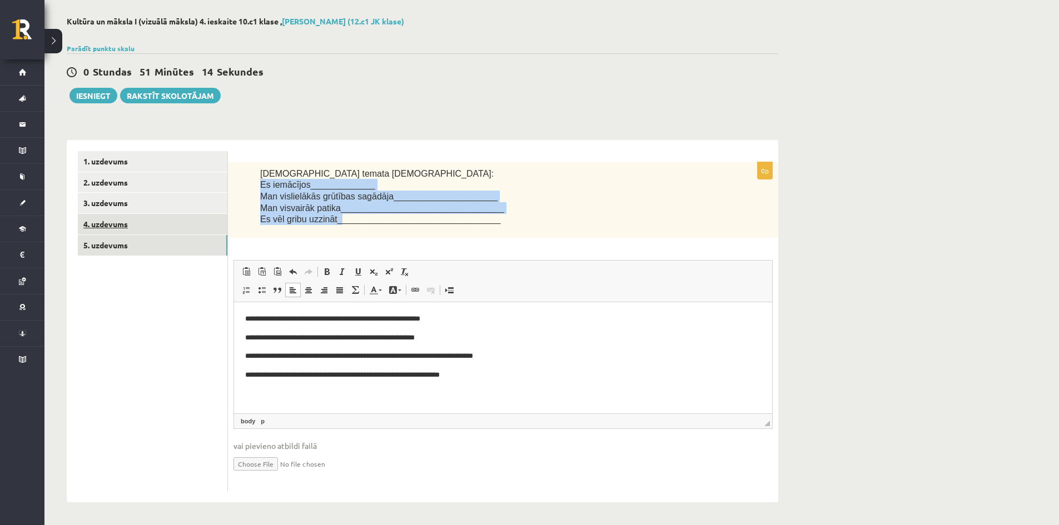
click at [127, 225] on link "4. uzdevums" at bounding box center [153, 224] width 150 height 21
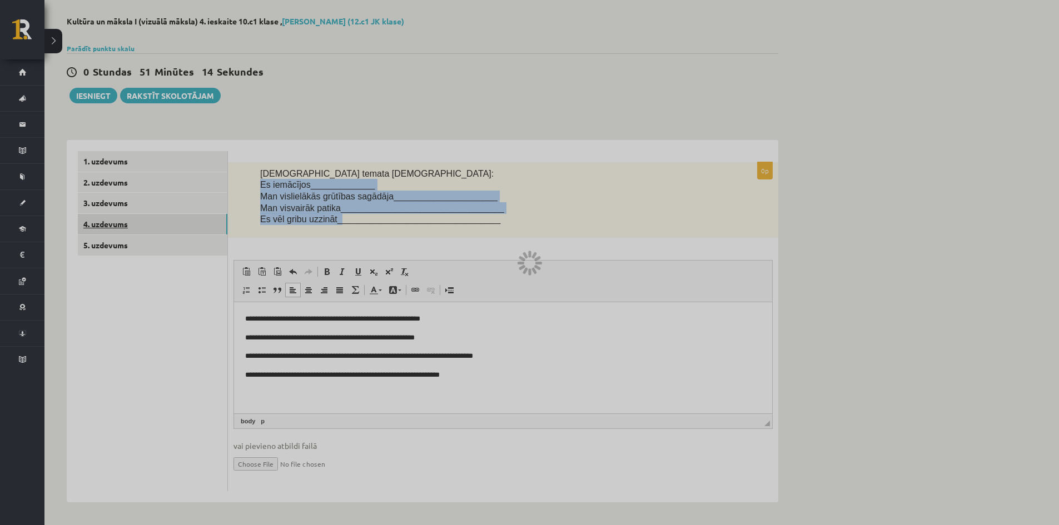
scroll to position [0, 0]
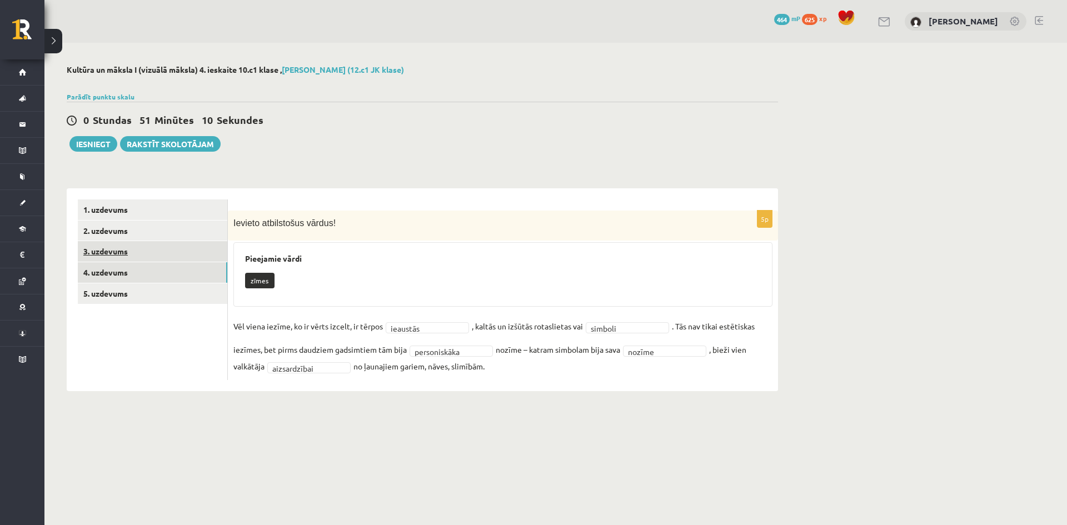
click at [125, 251] on link "3. uzdevums" at bounding box center [153, 251] width 150 height 21
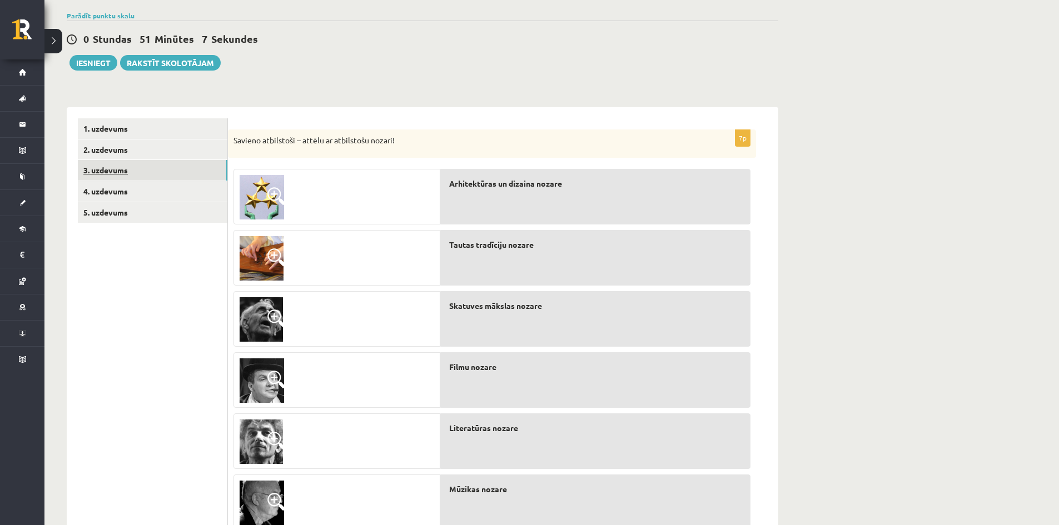
scroll to position [76, 0]
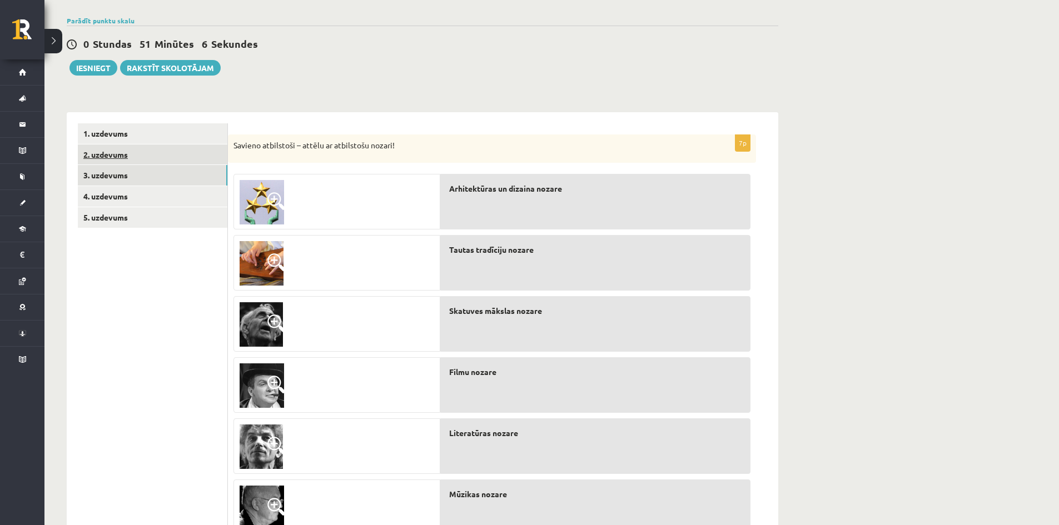
click at [103, 159] on link "2. uzdevums" at bounding box center [153, 155] width 150 height 21
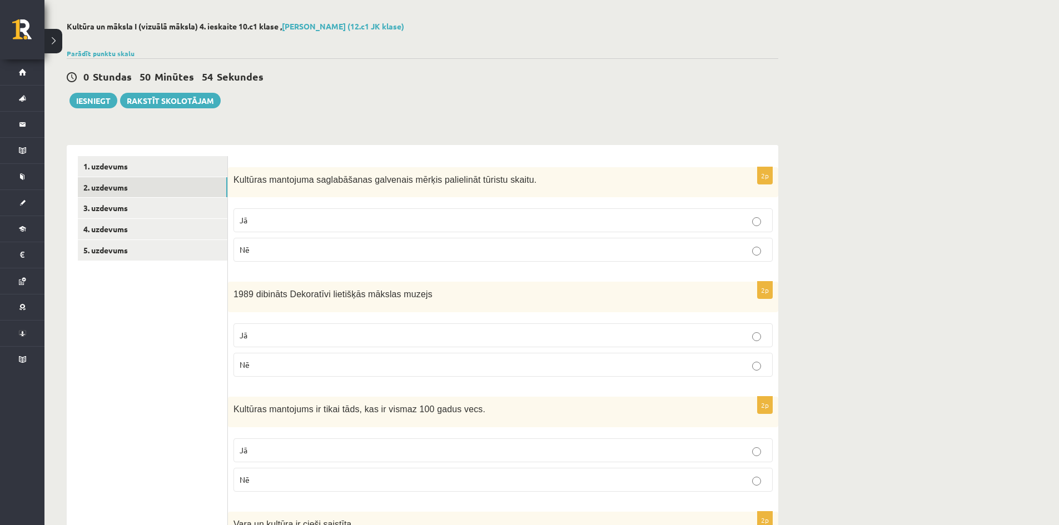
scroll to position [0, 0]
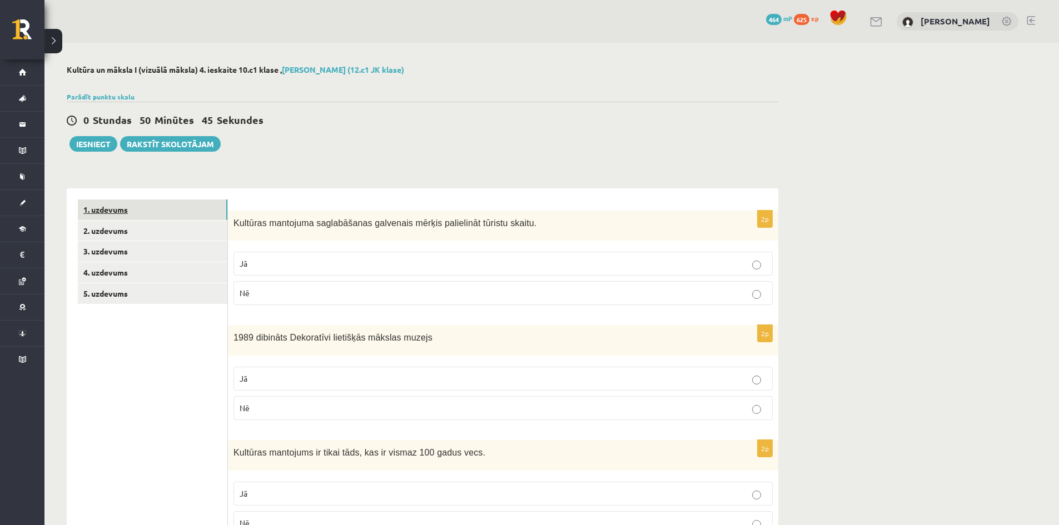
click at [102, 211] on link "1. uzdevums" at bounding box center [153, 210] width 150 height 21
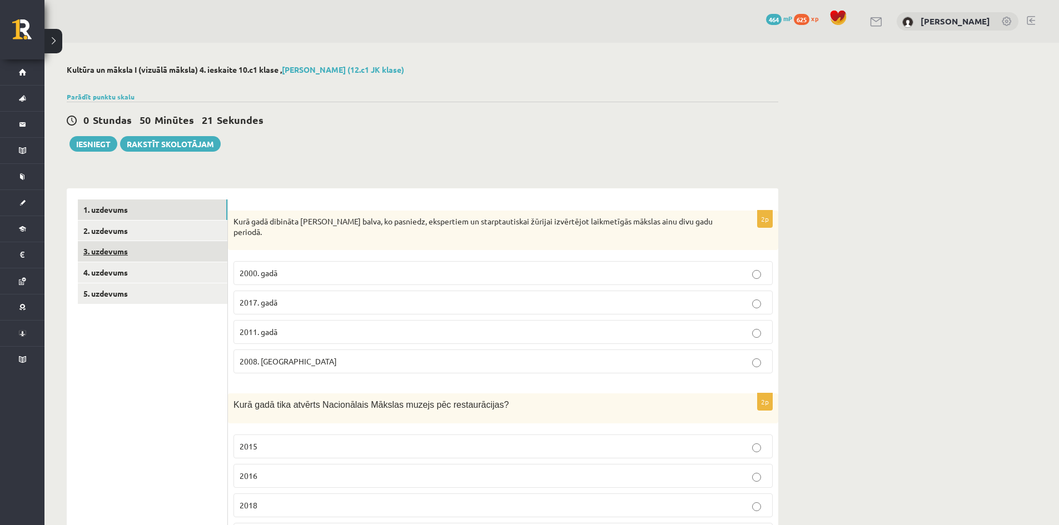
click at [106, 250] on link "3. uzdevums" at bounding box center [153, 251] width 150 height 21
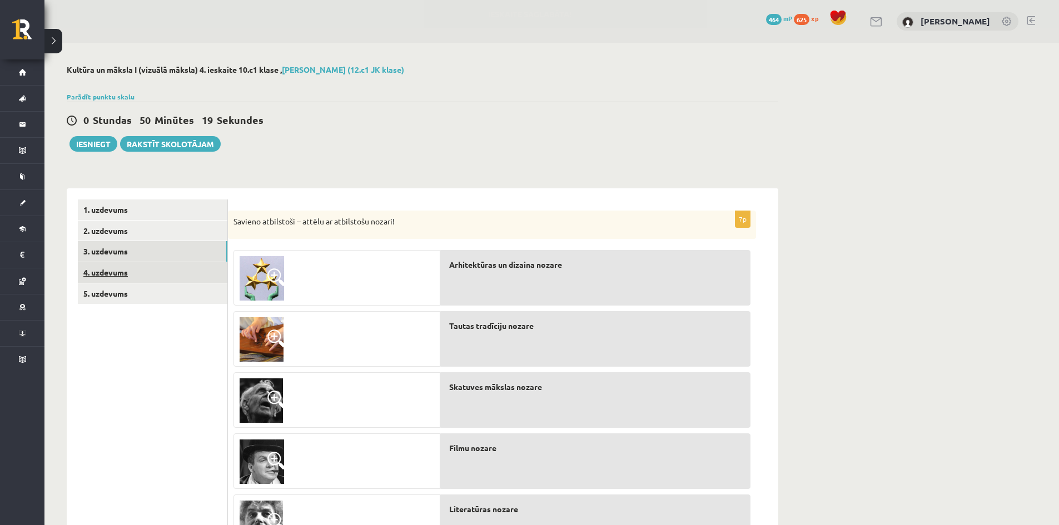
click at [115, 276] on link "4. uzdevums" at bounding box center [153, 272] width 150 height 21
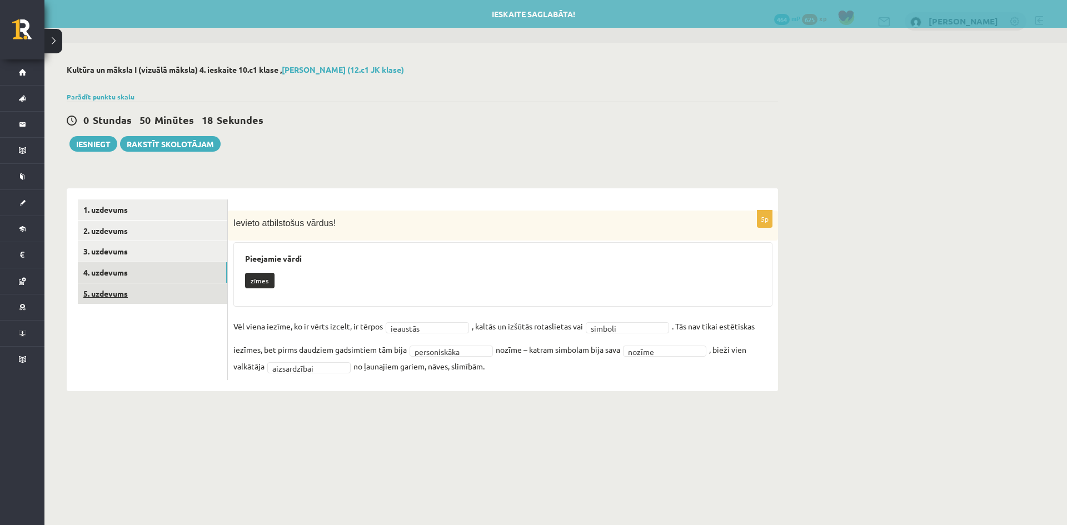
click at [114, 296] on link "5. uzdevums" at bounding box center [153, 294] width 150 height 21
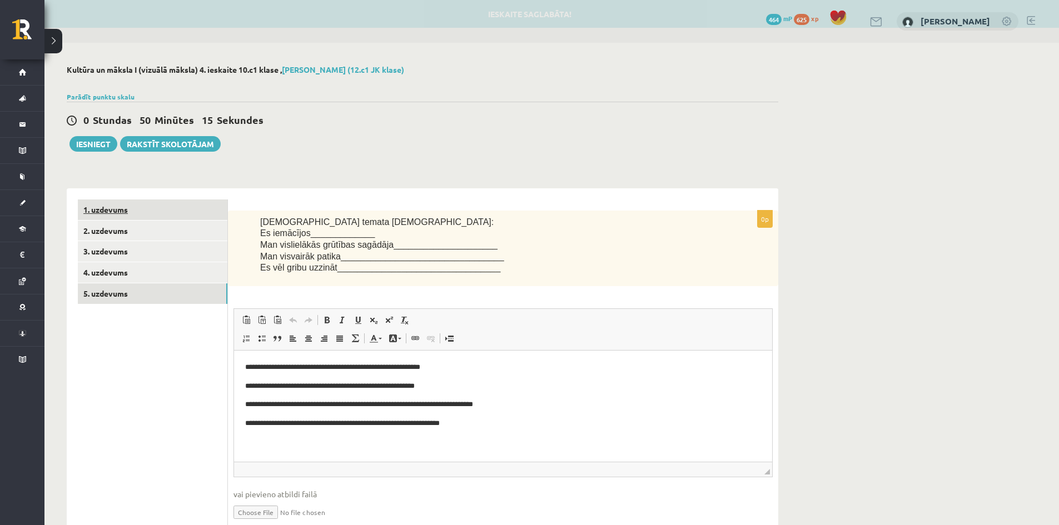
click at [112, 215] on link "1. uzdevums" at bounding box center [153, 210] width 150 height 21
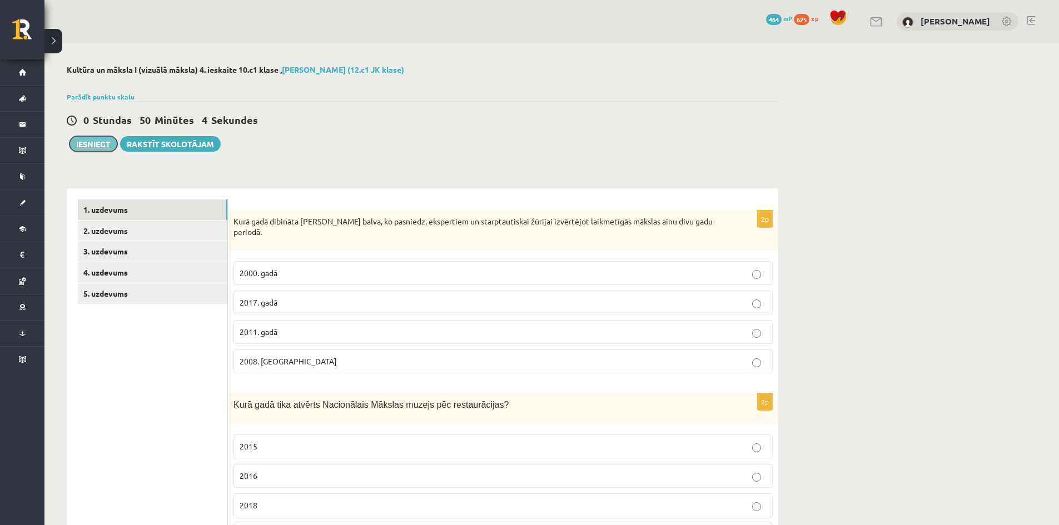
click at [92, 144] on button "Iesniegt" at bounding box center [93, 144] width 48 height 16
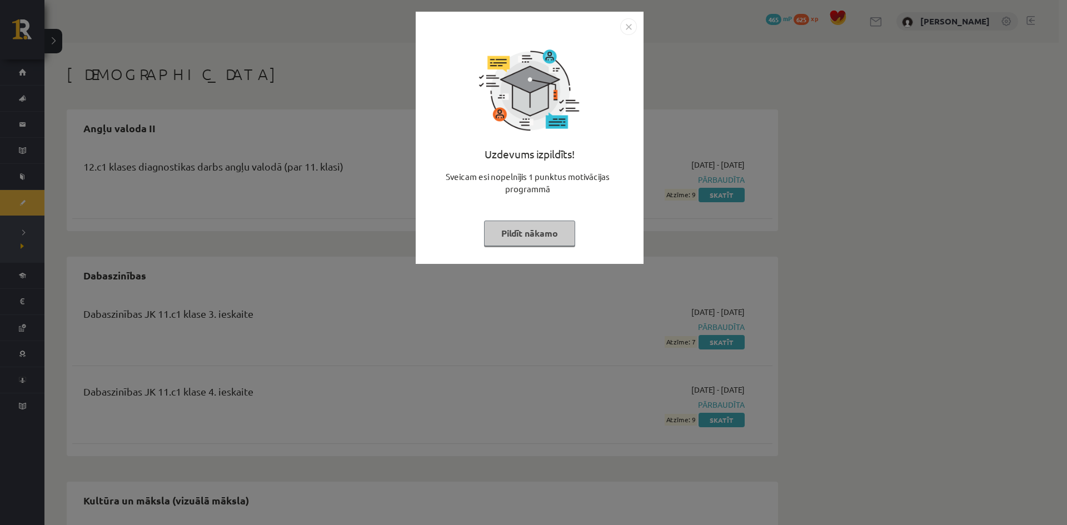
click at [624, 28] on img "Close" at bounding box center [628, 26] width 17 height 17
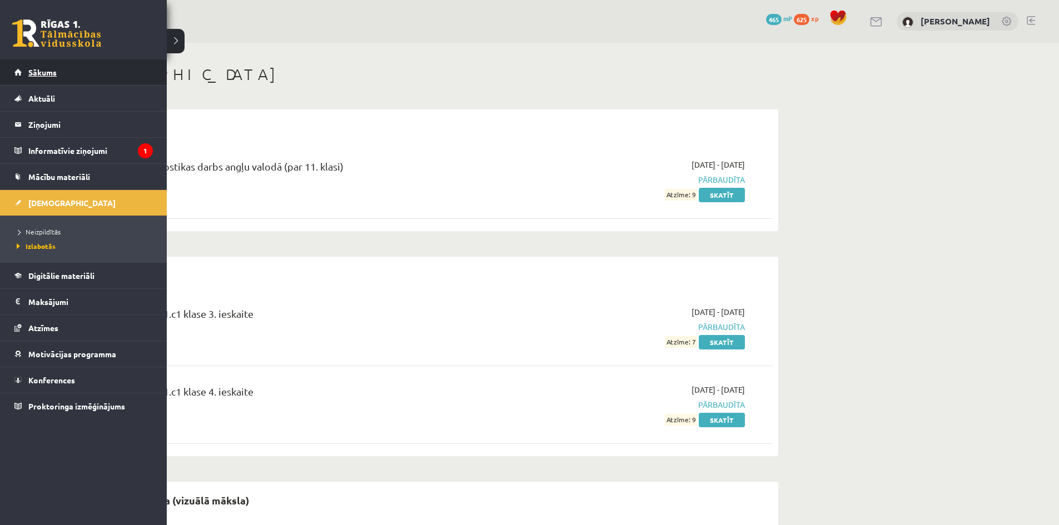
click at [37, 76] on span "Sākums" at bounding box center [42, 72] width 28 height 10
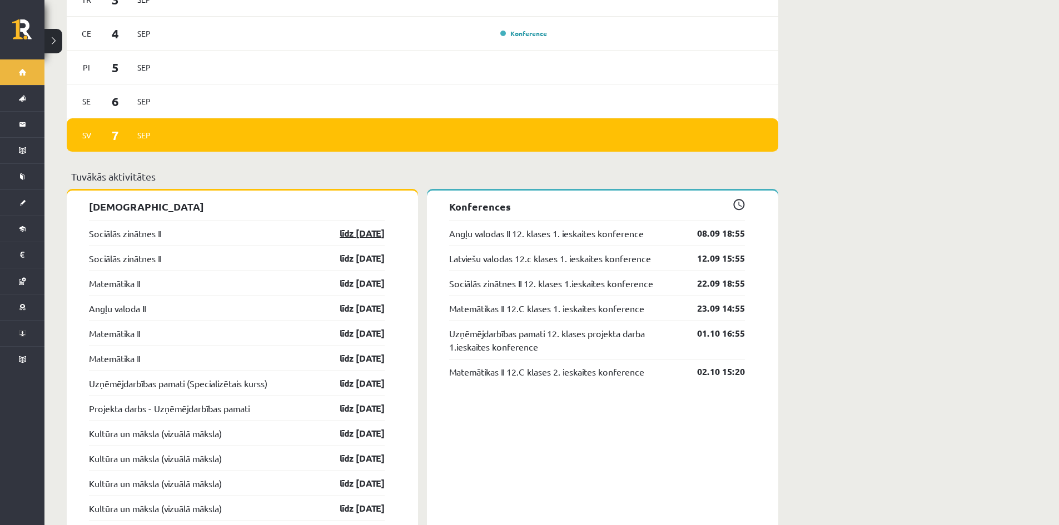
scroll to position [945, 0]
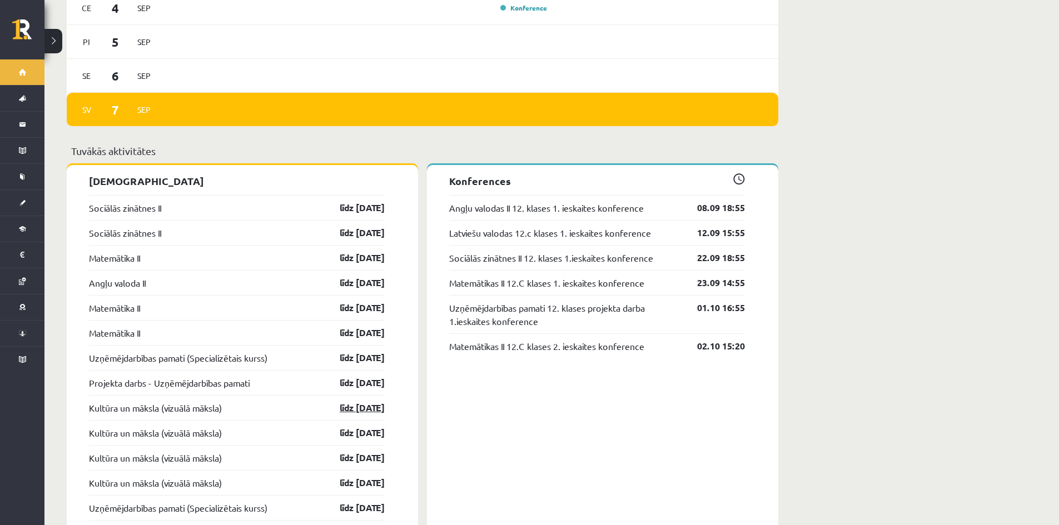
click at [351, 401] on link "līdz 31.10.25" at bounding box center [352, 407] width 64 height 13
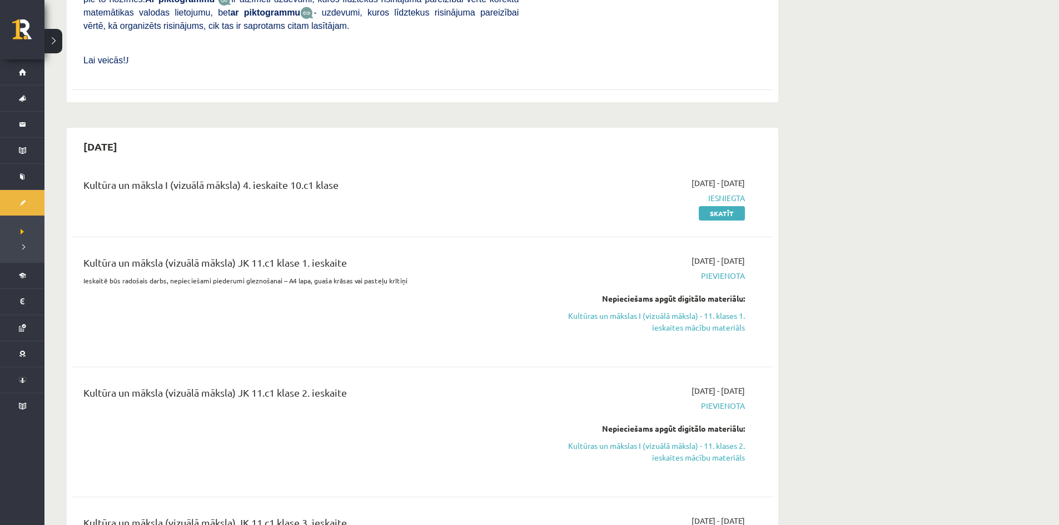
scroll to position [1612, 0]
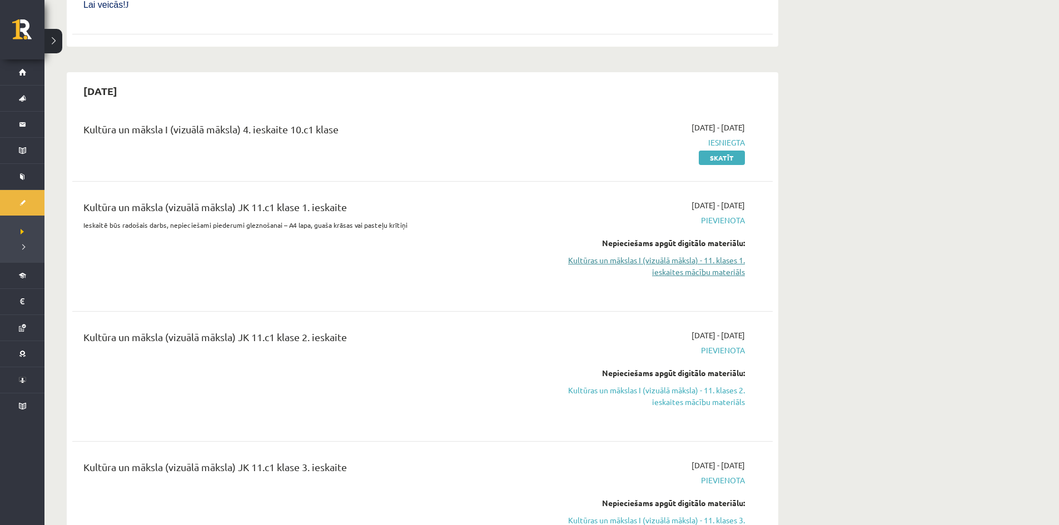
click at [659, 255] on link "Kultūras un mākslas I (vizuālā māksla) - 11. klases 1. ieskaites mācību materiā…" at bounding box center [640, 266] width 210 height 23
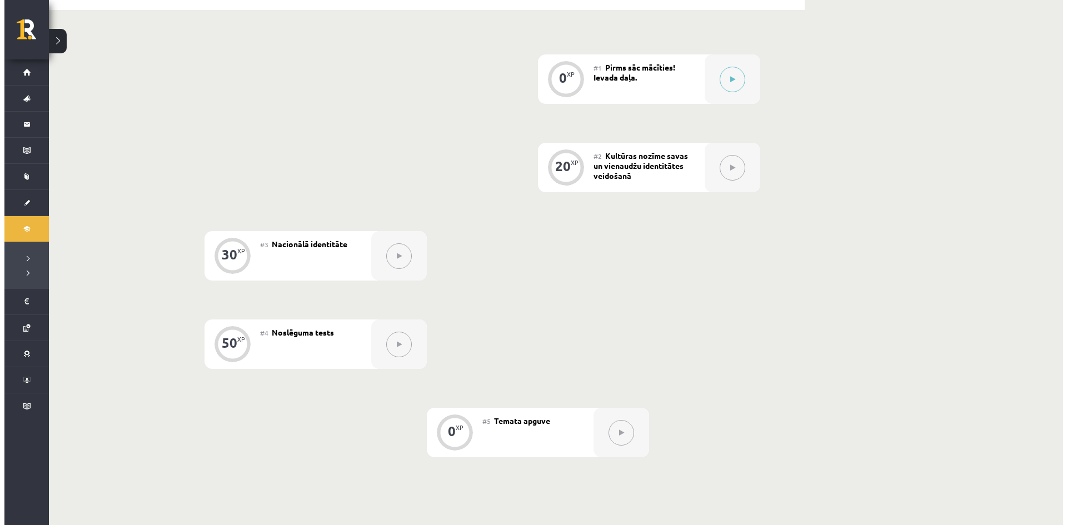
scroll to position [222, 0]
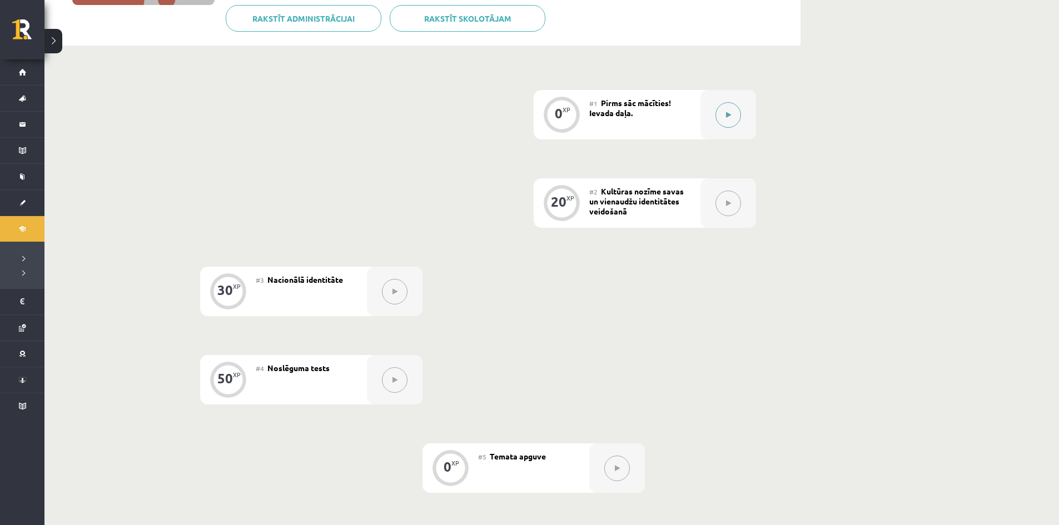
click at [724, 109] on button at bounding box center [728, 115] width 26 height 26
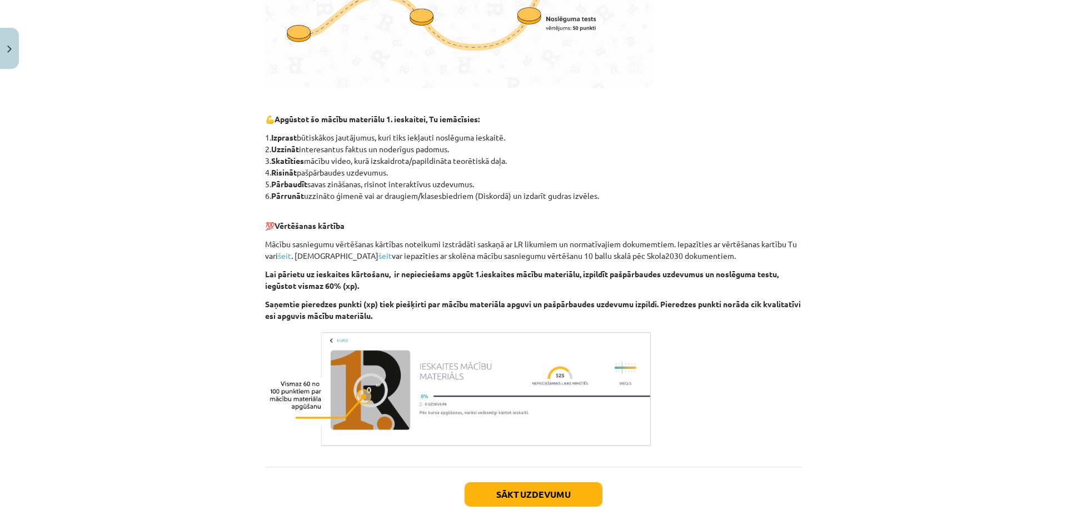
scroll to position [489, 0]
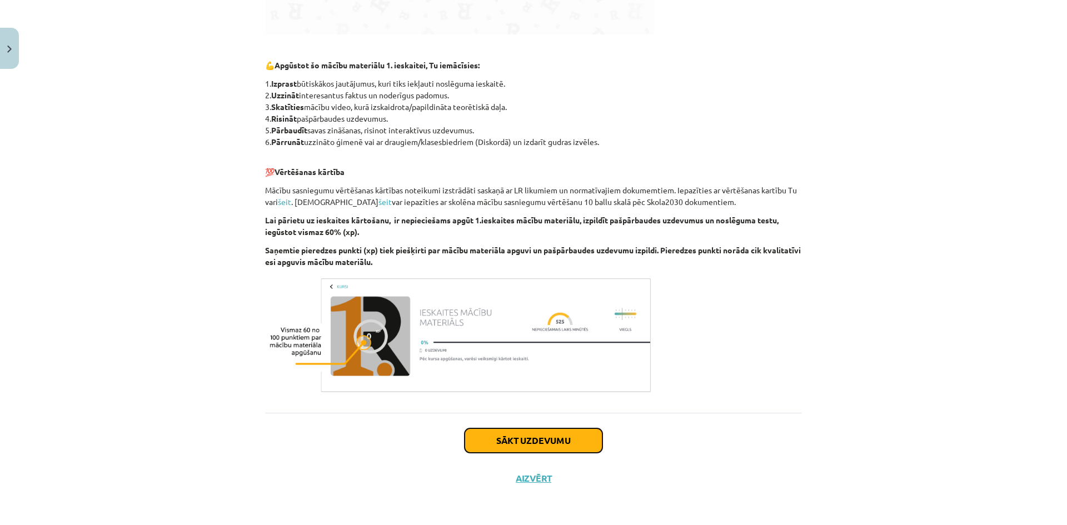
click at [507, 429] on button "Sākt uzdevumu" at bounding box center [534, 441] width 138 height 24
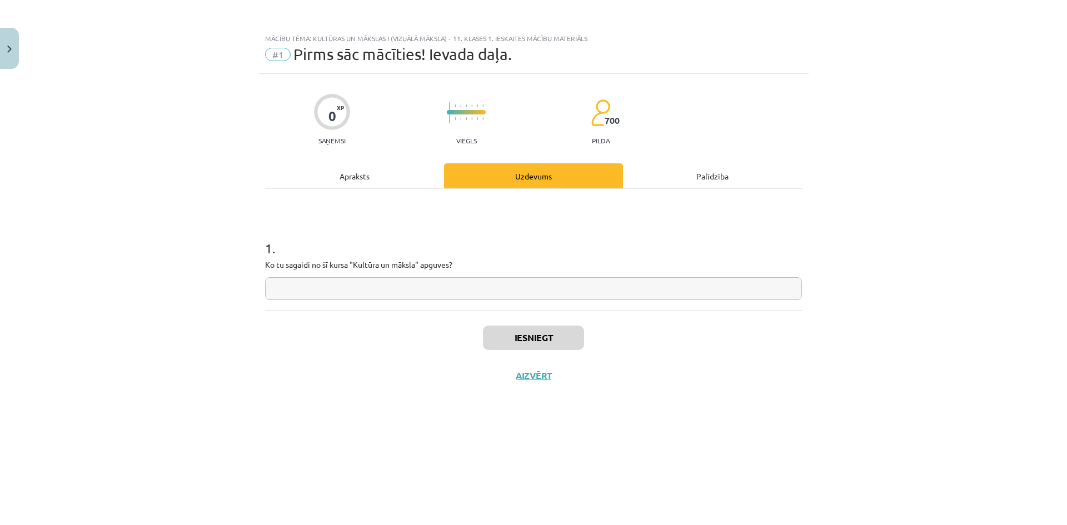
click at [294, 282] on input "text" at bounding box center [533, 288] width 537 height 23
type input "**********"
click at [529, 340] on button "Iesniegt" at bounding box center [533, 338] width 101 height 24
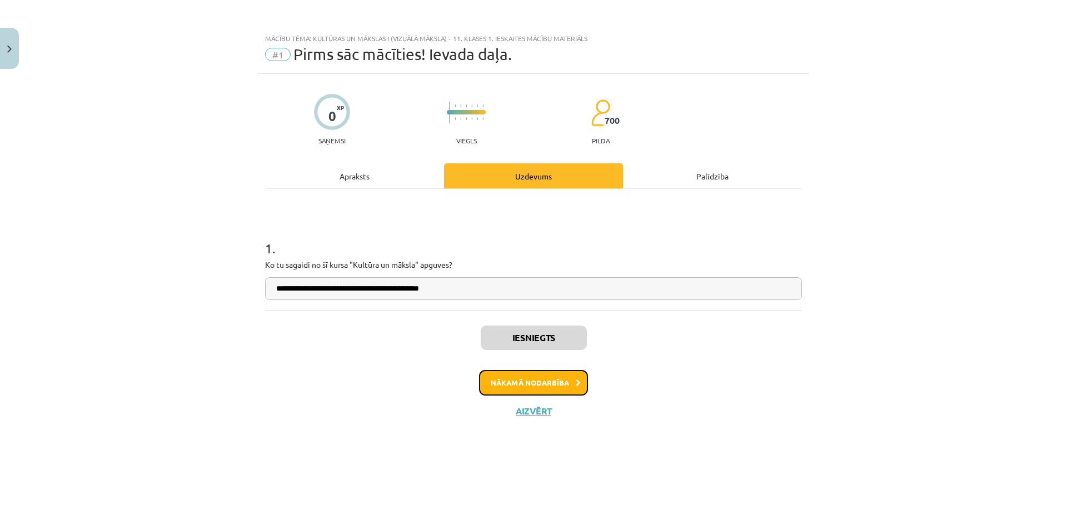
click at [526, 391] on button "Nākamā nodarbība" at bounding box center [533, 383] width 109 height 26
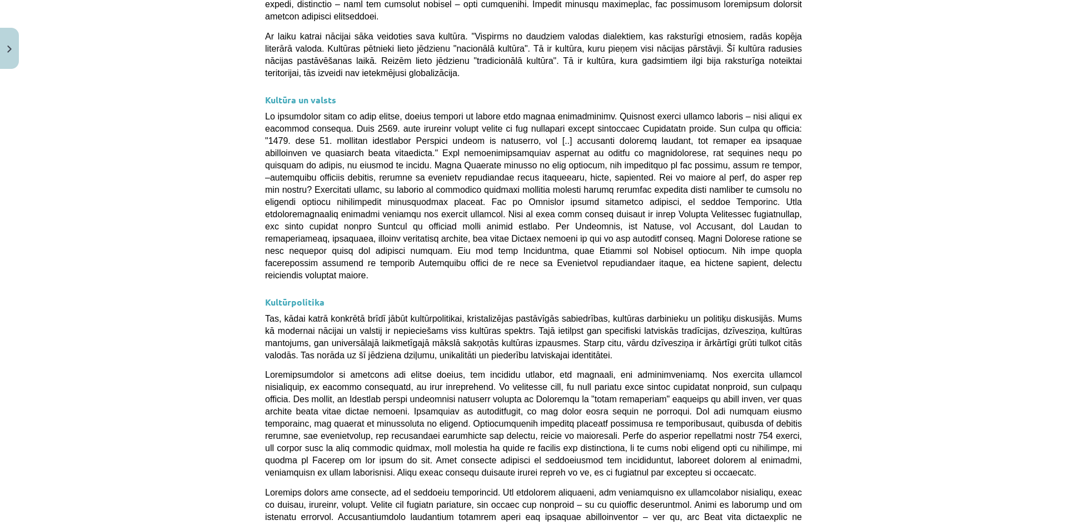
scroll to position [2557, 0]
